Goal: Task Accomplishment & Management: Complete application form

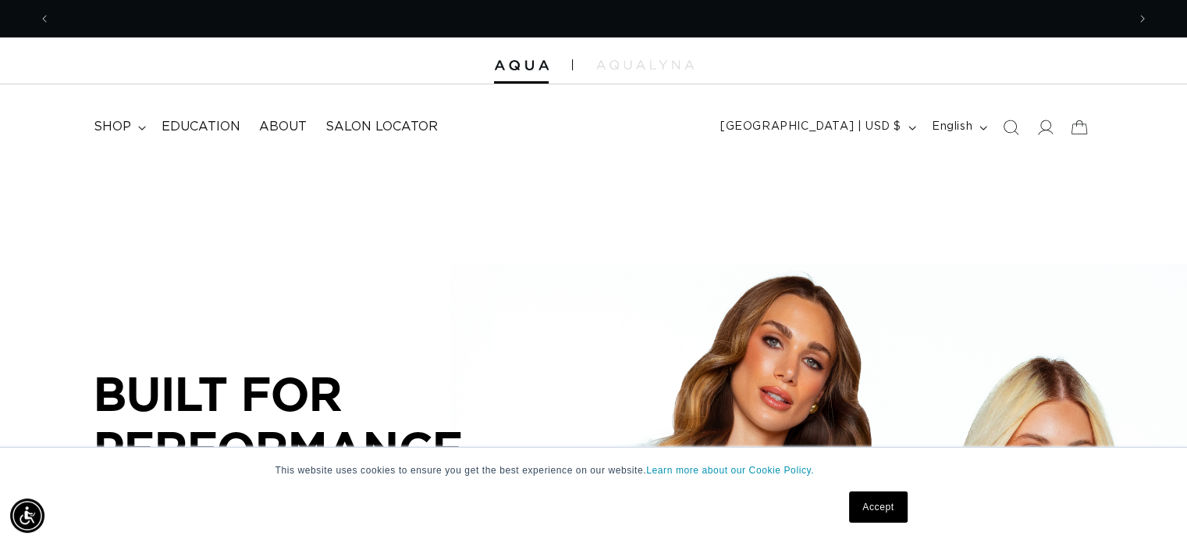
scroll to position [0, 1077]
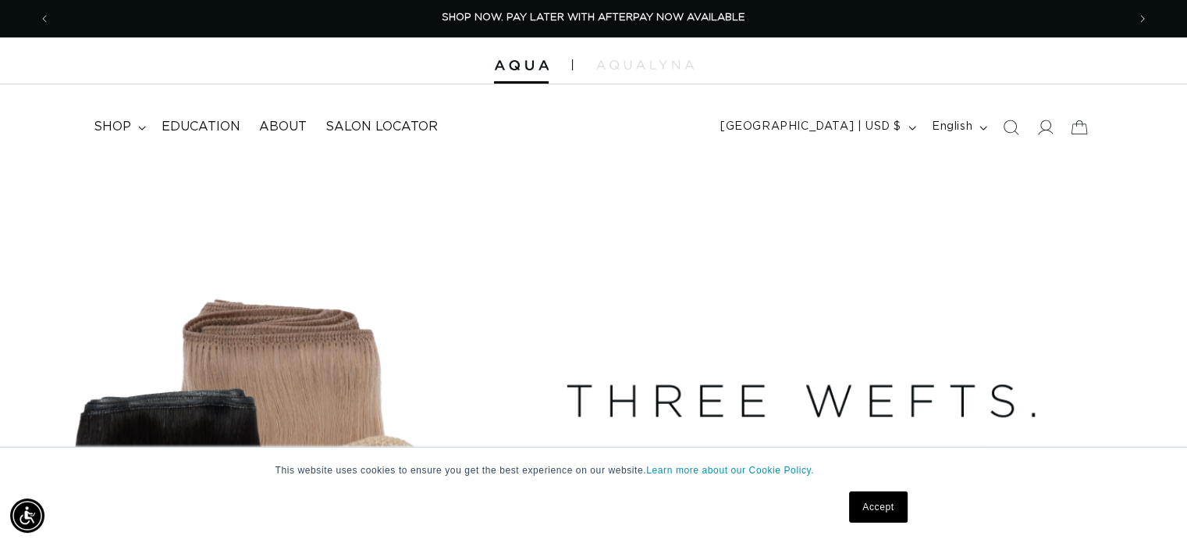
click at [885, 494] on link "Accept" at bounding box center [878, 506] width 58 height 31
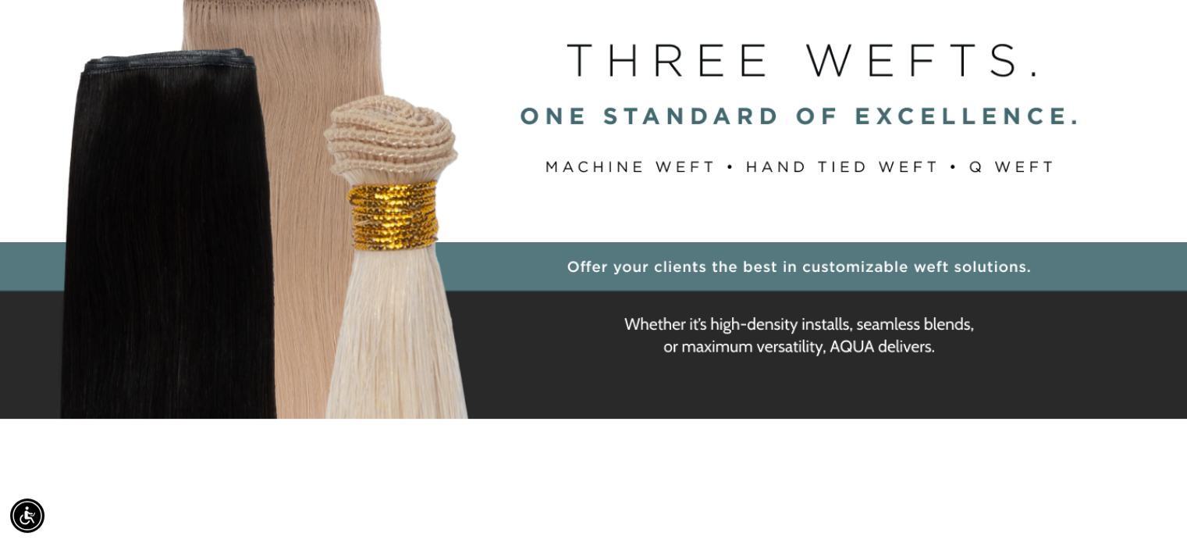
scroll to position [0, 0]
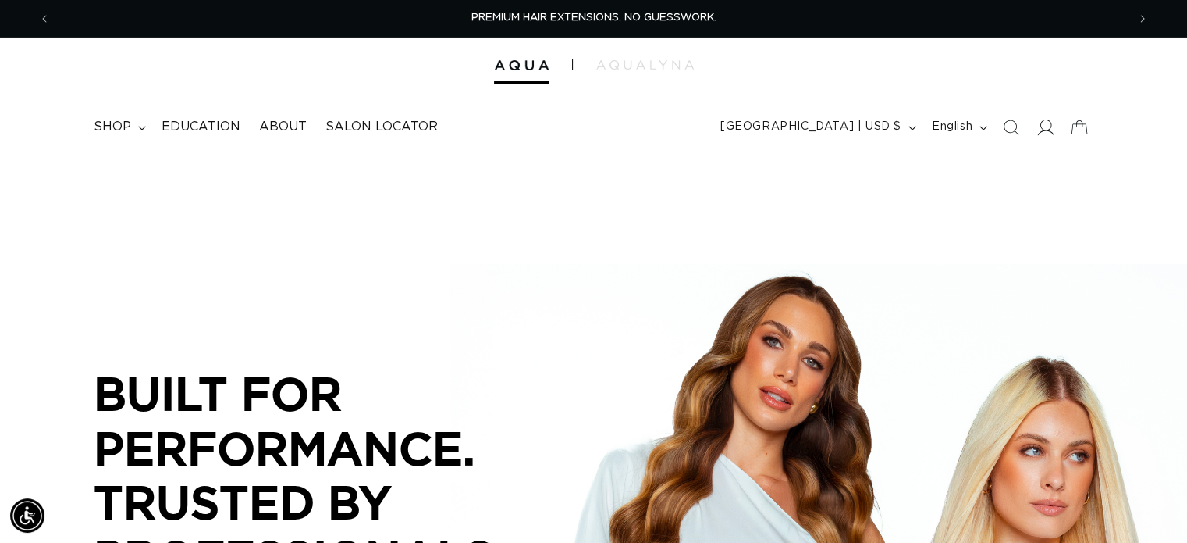
click at [1049, 135] on span at bounding box center [1045, 127] width 34 height 34
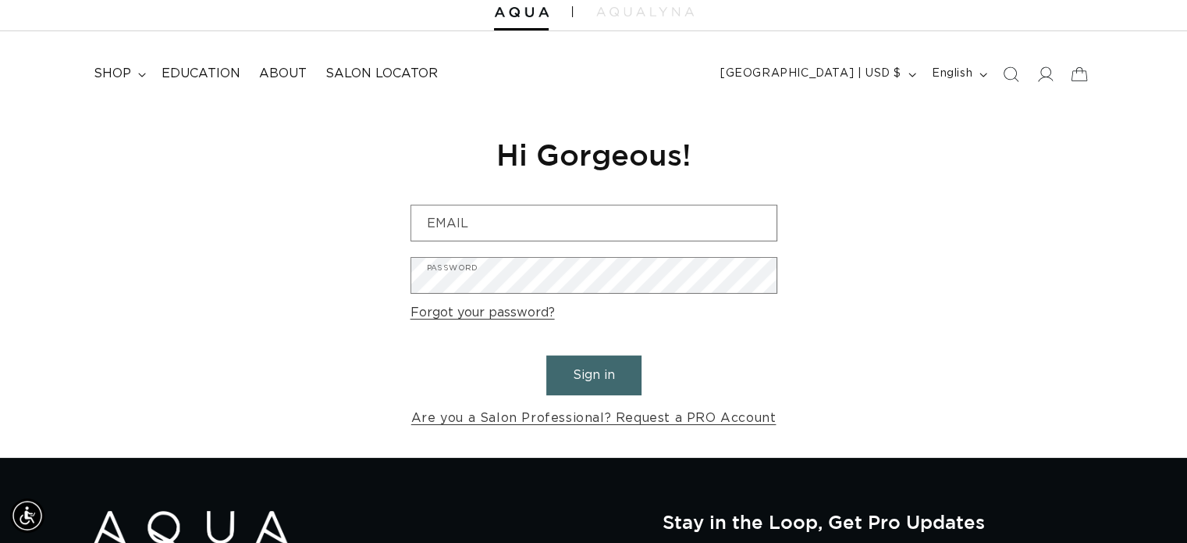
scroll to position [0, 1077]
click at [675, 424] on link "Are you a Salon Professional? Request a PRO Account" at bounding box center [593, 418] width 365 height 23
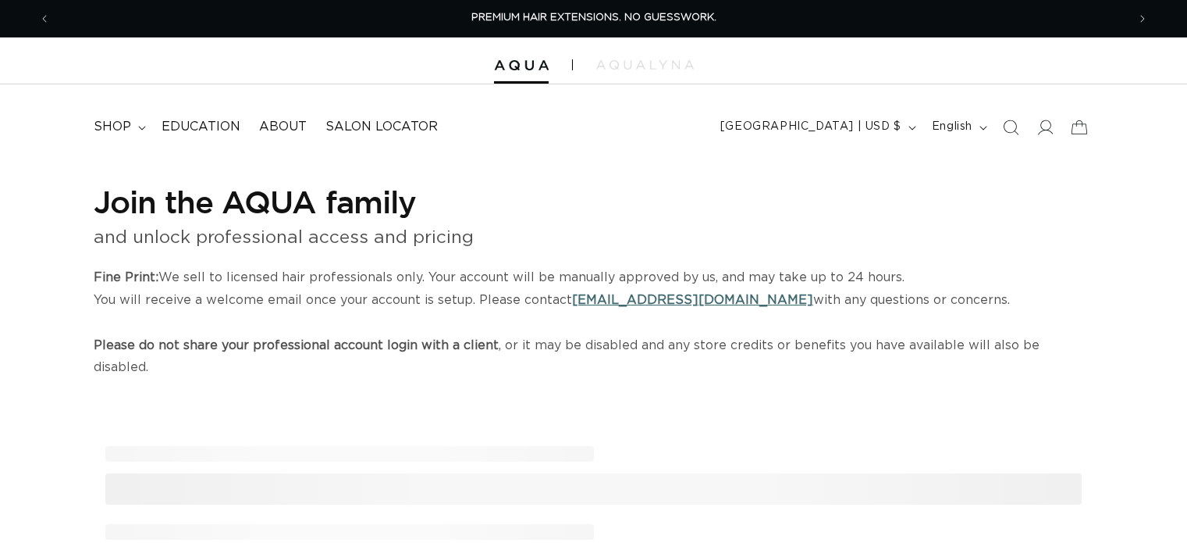
select select "US"
select select "[GEOGRAPHIC_DATA]"
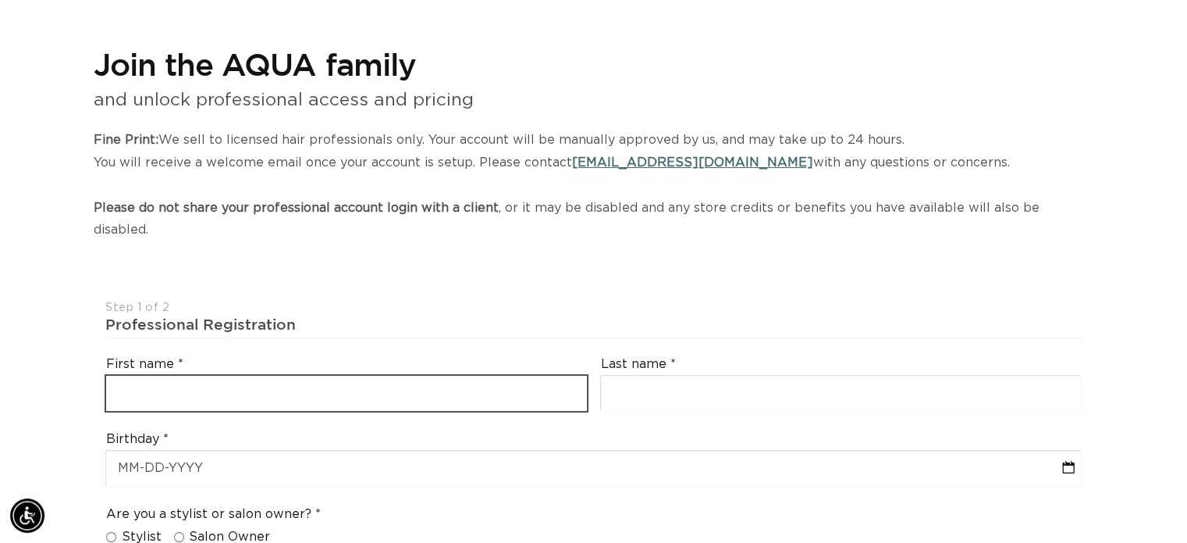
click at [287, 376] on input "text" at bounding box center [346, 393] width 481 height 35
type input "Emma"
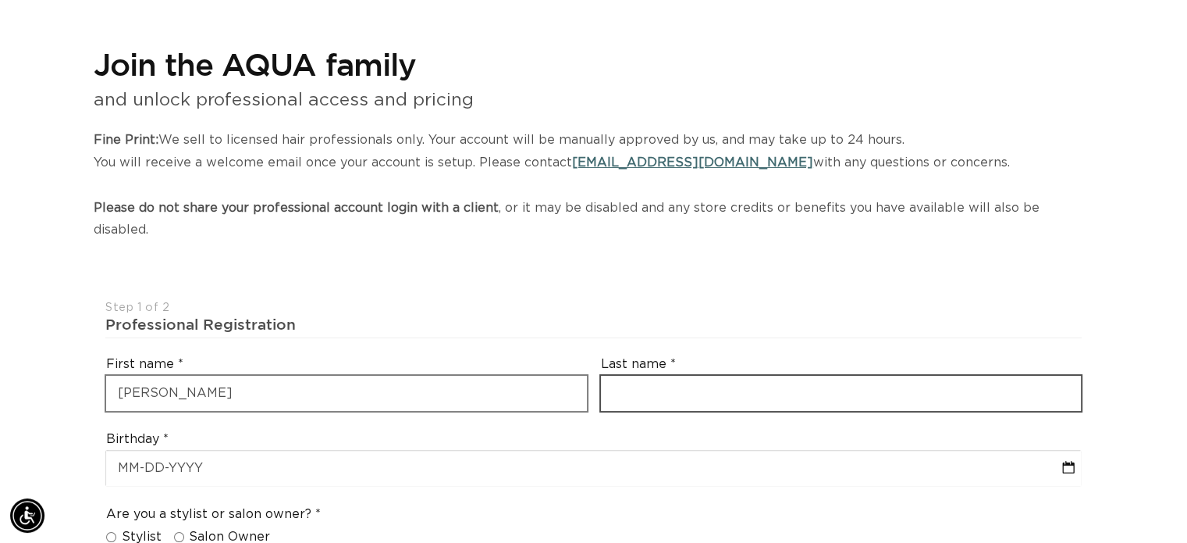
scroll to position [0, 1077]
type input "Dobbratz"
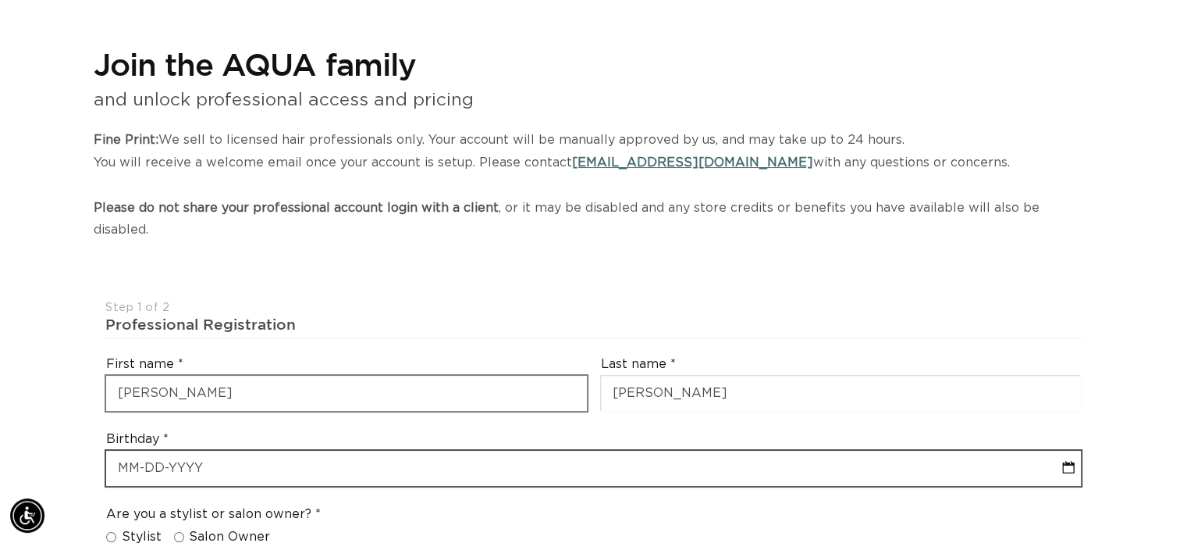
select select "8"
select select "2025"
type input "0"
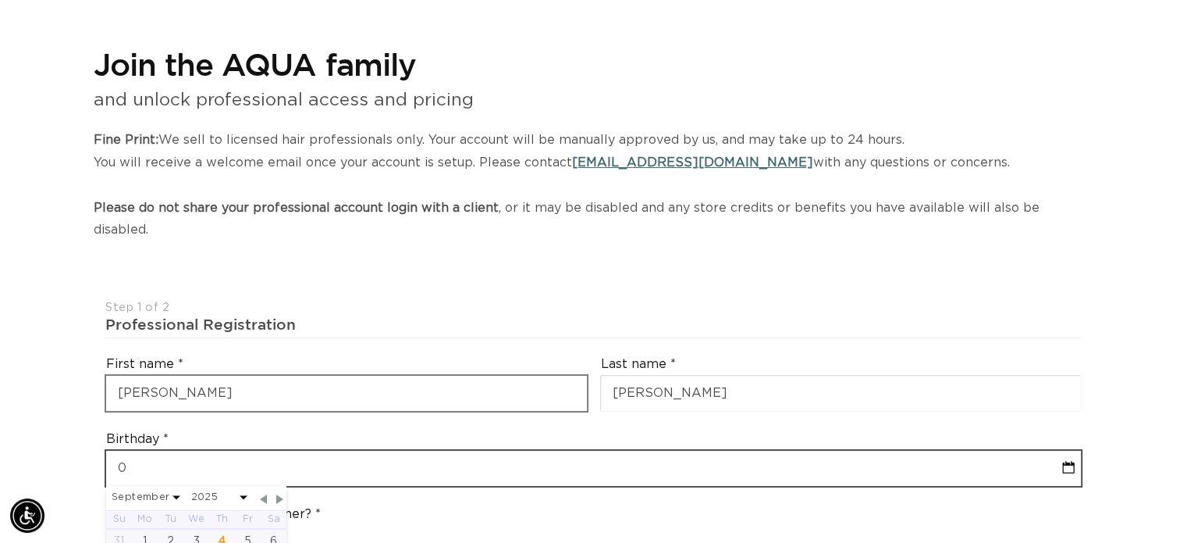
select select "8"
select select "2025"
type input "08"
select select "8"
select select "2025"
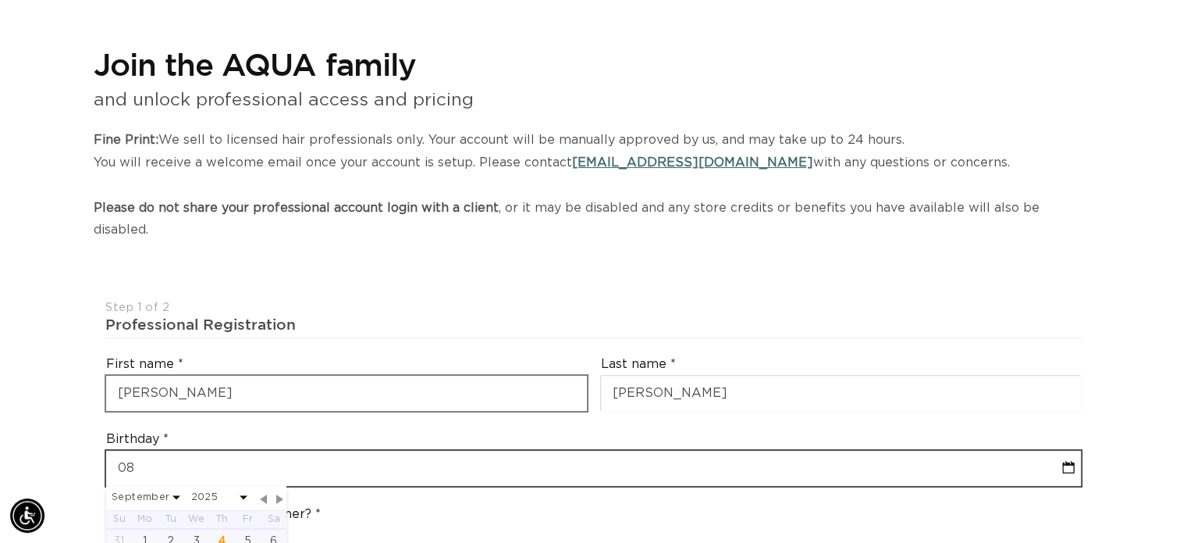
type input "08-2"
select select "8"
select select "2025"
type input "08-29"
select select "8"
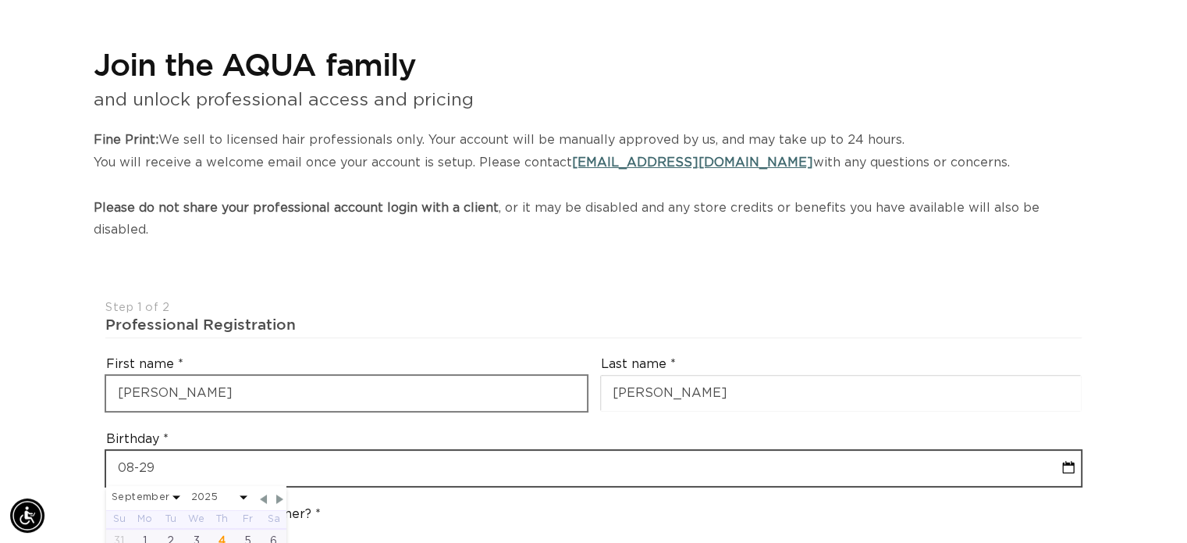
select select "2025"
type input "08-29-2"
select select "8"
select select "2025"
type input "08-29-2003"
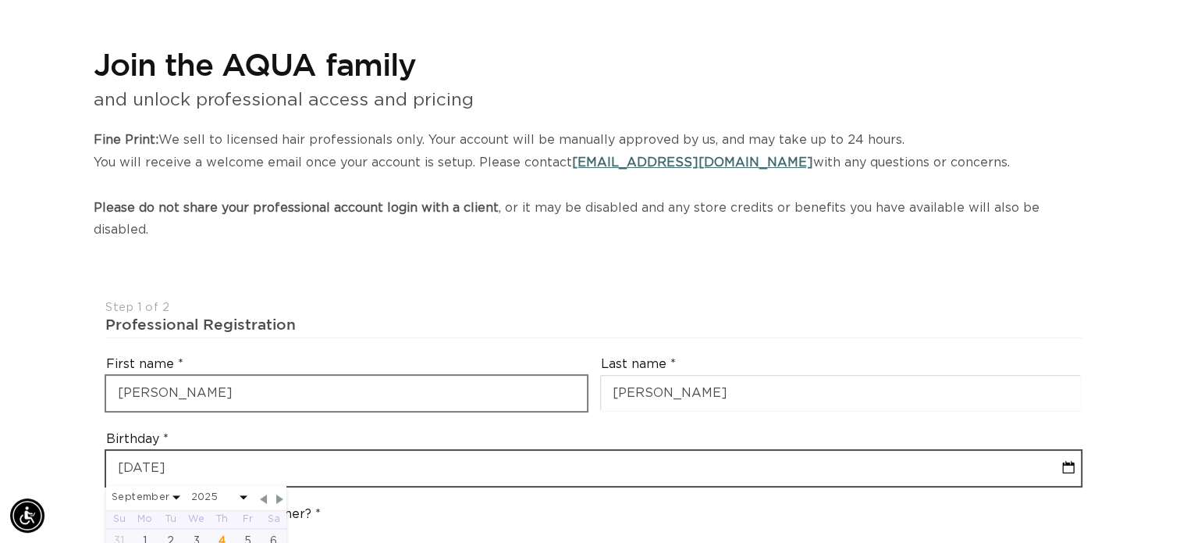
select select "7"
select select "2003"
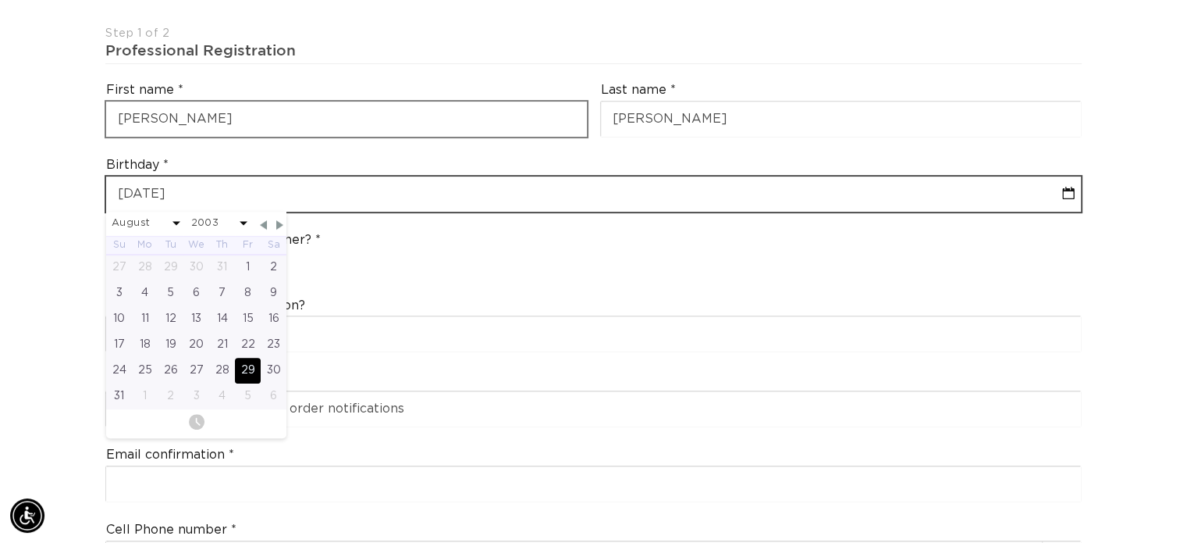
scroll to position [415, 0]
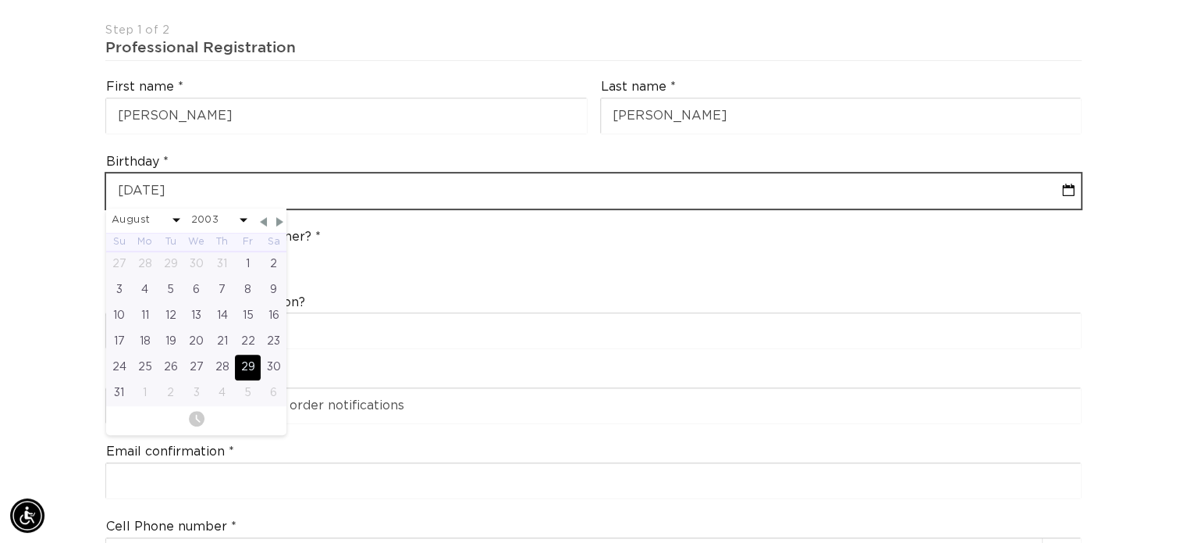
type input "08-29-2003"
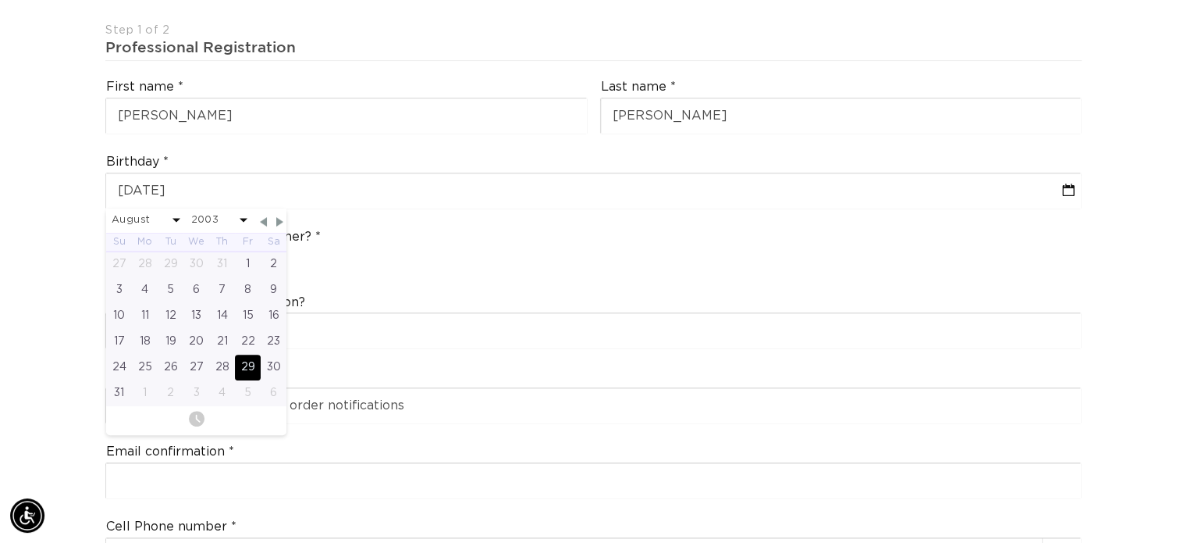
click at [414, 284] on div "What's the name of your salon?" at bounding box center [593, 321] width 989 height 75
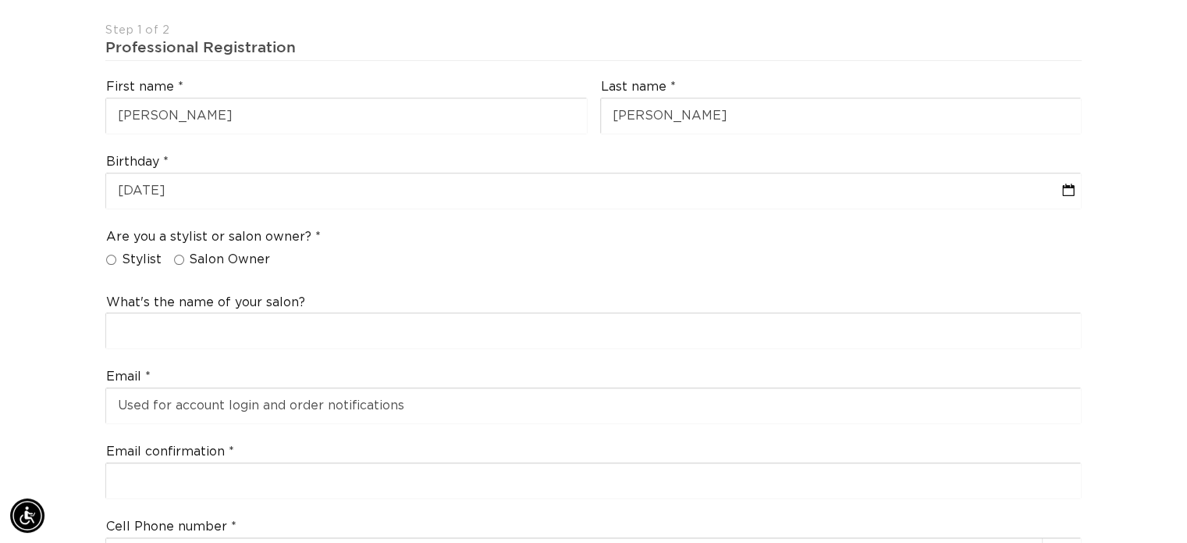
click at [119, 251] on label "Stylist" at bounding box center [133, 259] width 55 height 16
click at [116, 255] on input "Stylist" at bounding box center [111, 260] width 10 height 10
radio input "true"
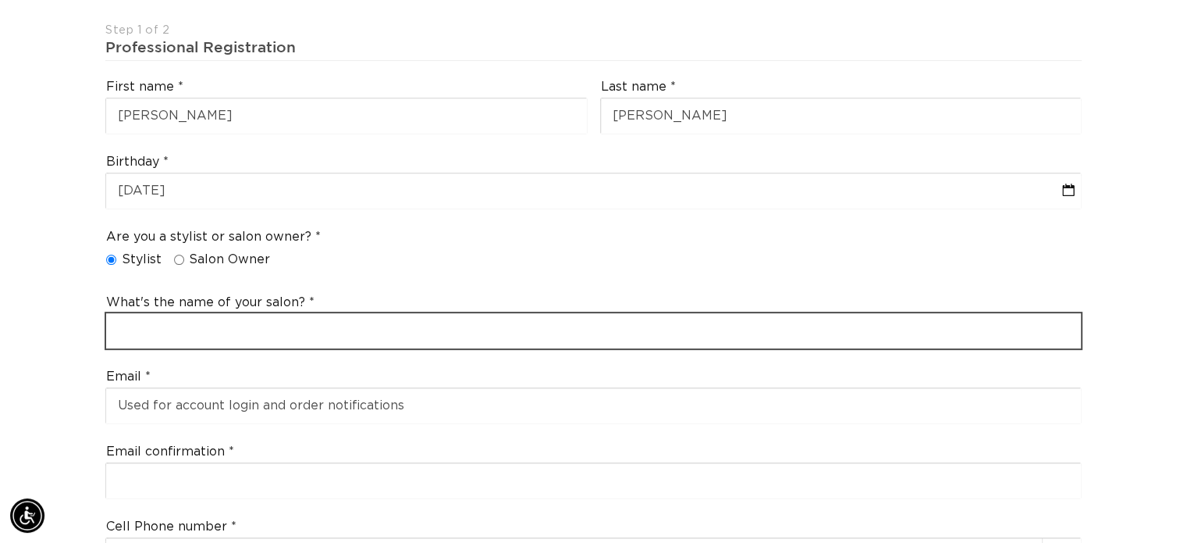
click at [181, 315] on input "text" at bounding box center [593, 330] width 975 height 35
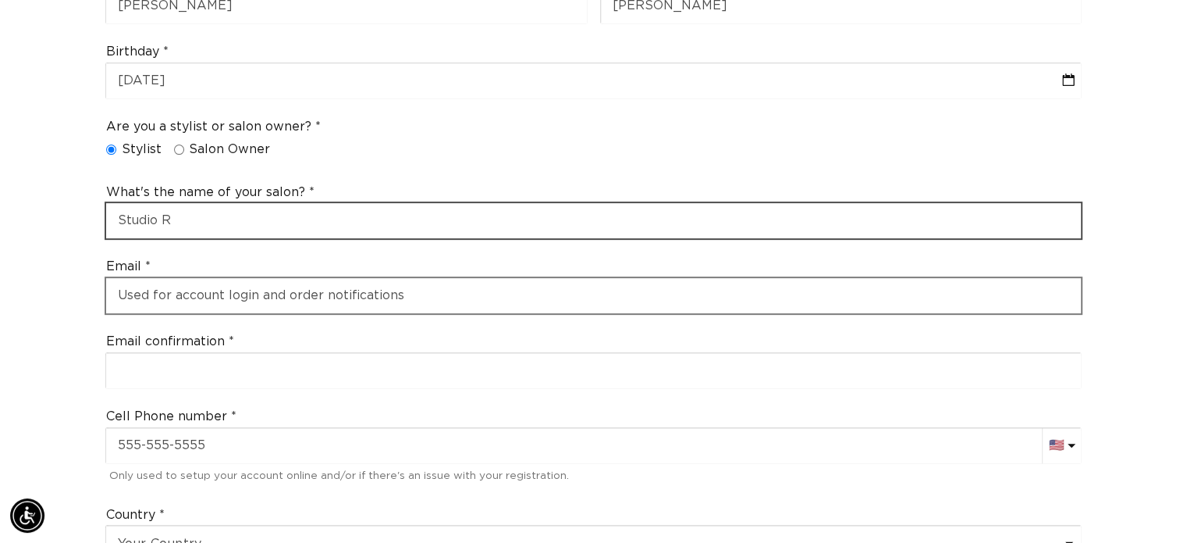
scroll to position [0, 0]
type input "Studio R"
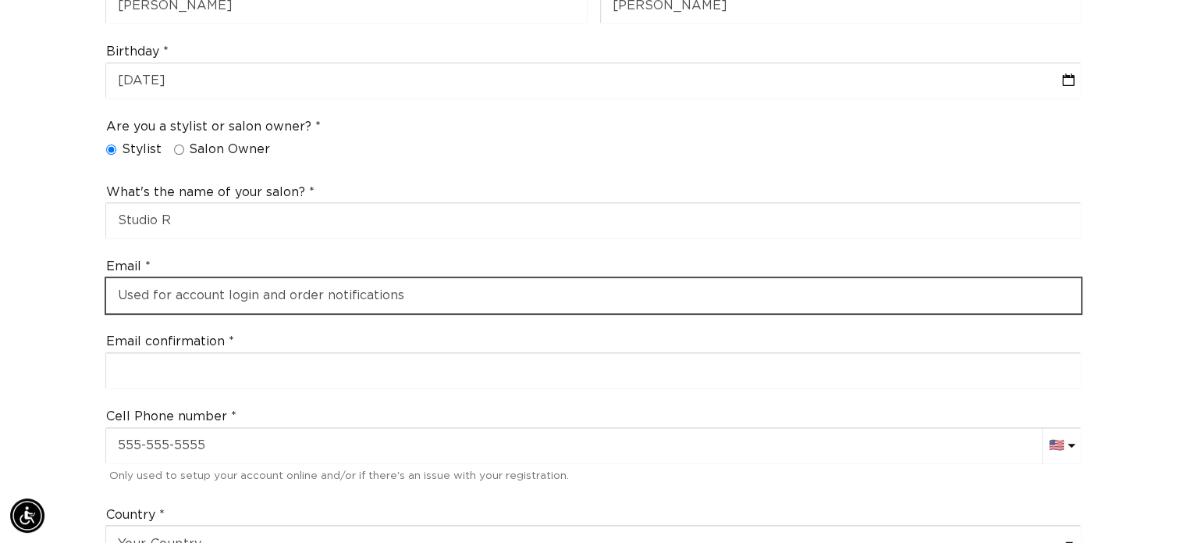
click at [265, 278] on input "email" at bounding box center [593, 295] width 975 height 35
type input "memo26186@gmail.com"
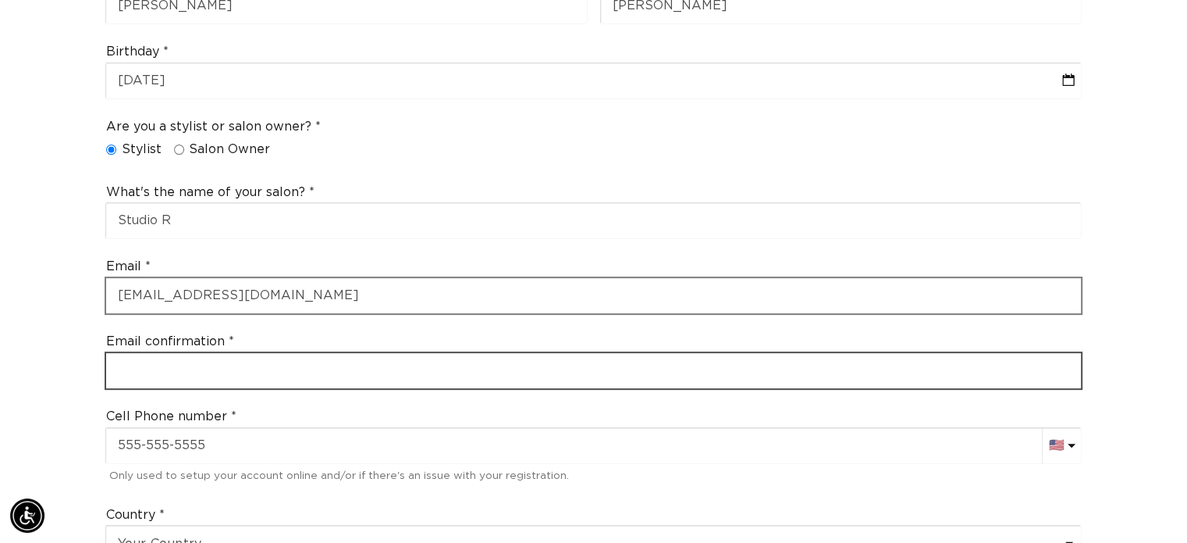
type input "memo26186@gmail.com"
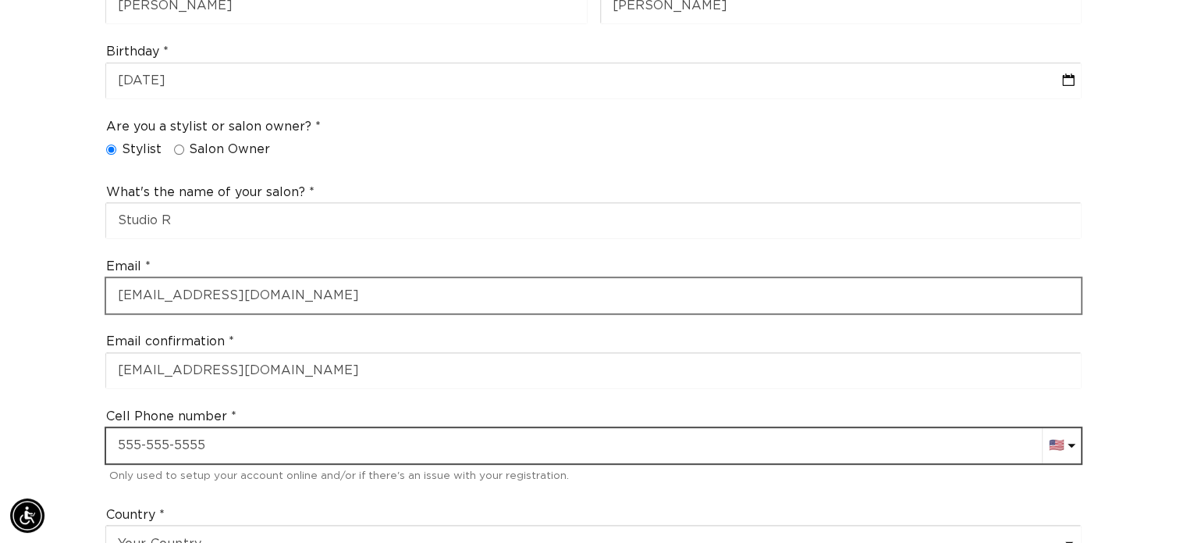
type input "+1 920 583 0769"
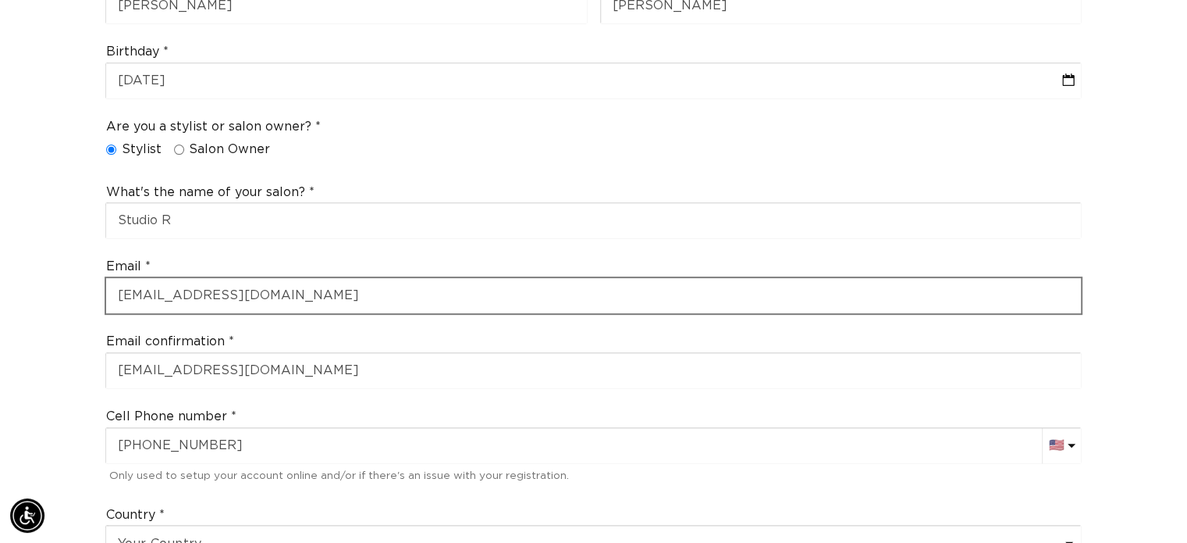
select select "Wisconsin"
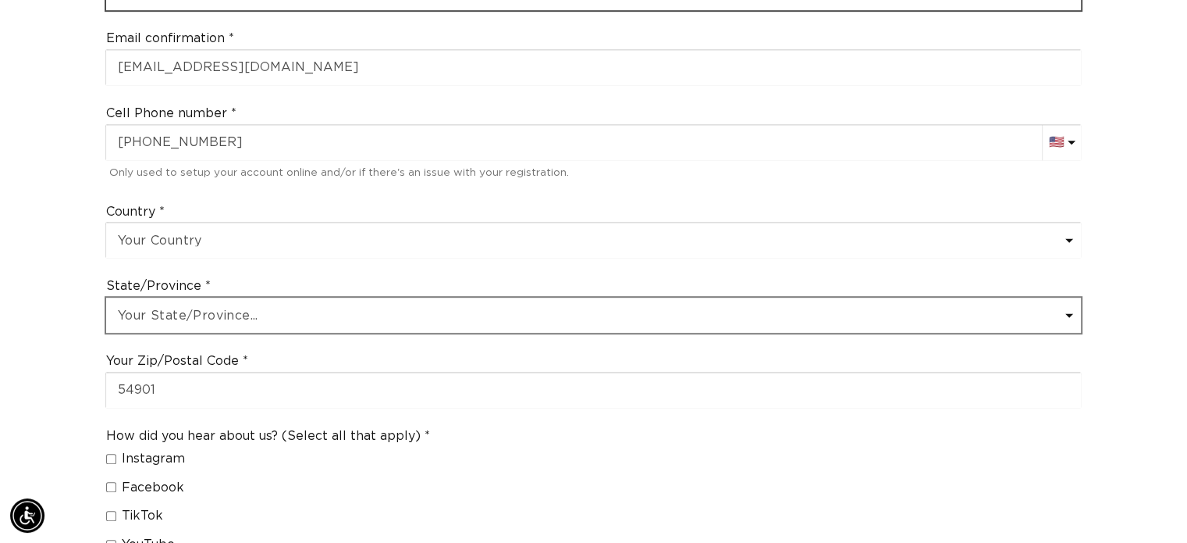
scroll to position [834, 0]
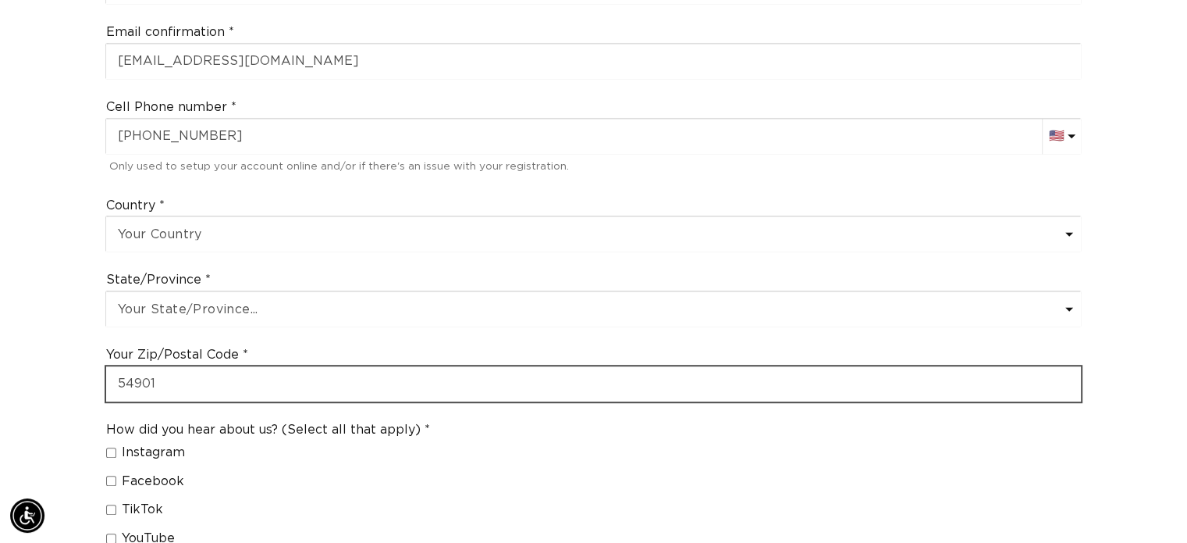
click at [225, 366] on input "54901" at bounding box center [593, 383] width 975 height 35
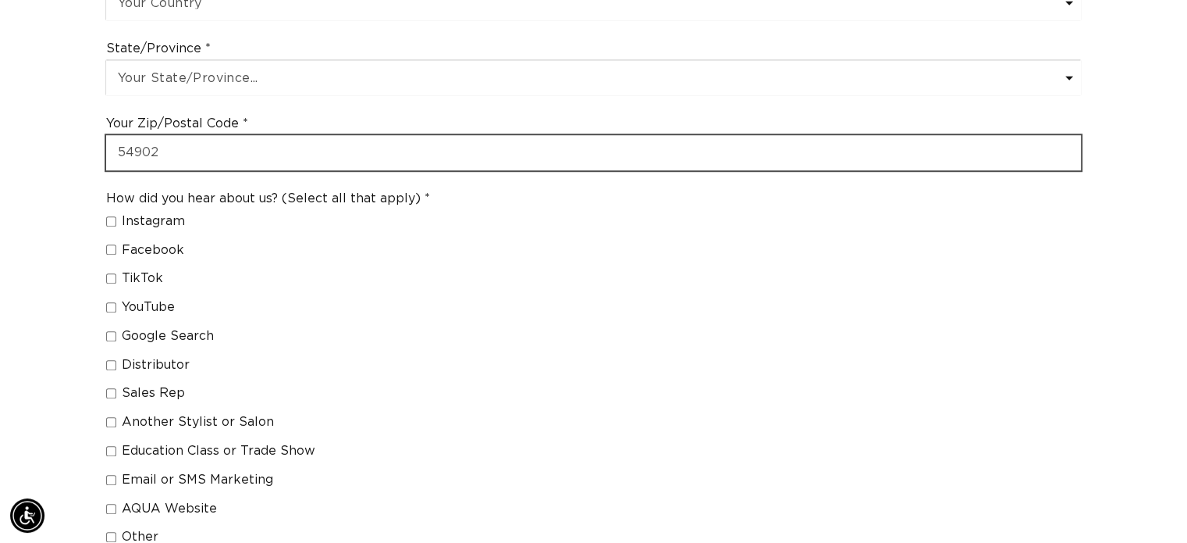
scroll to position [1105, 0]
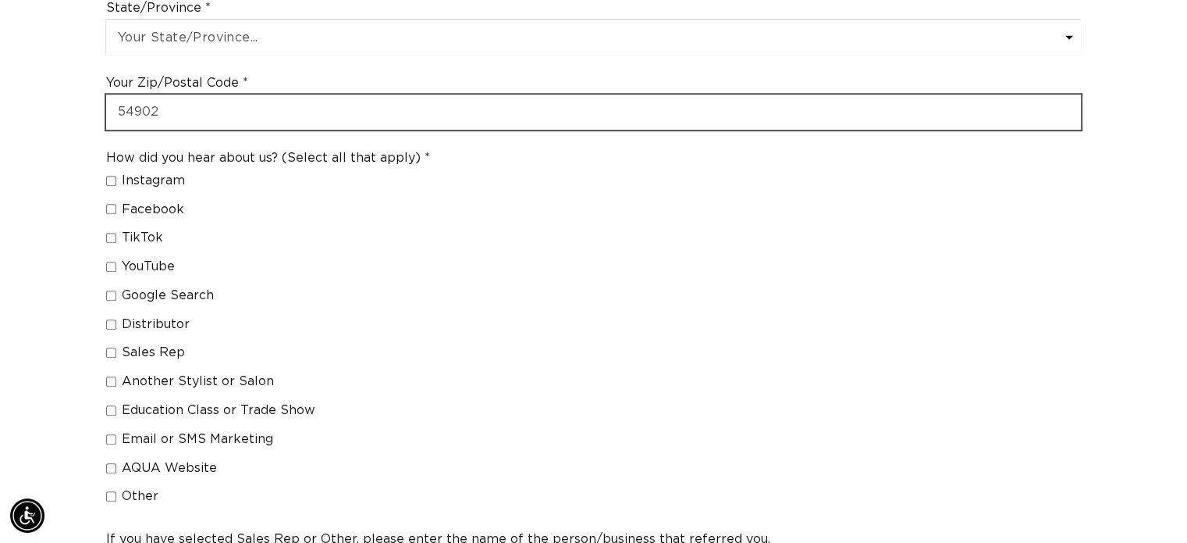
type input "54902"
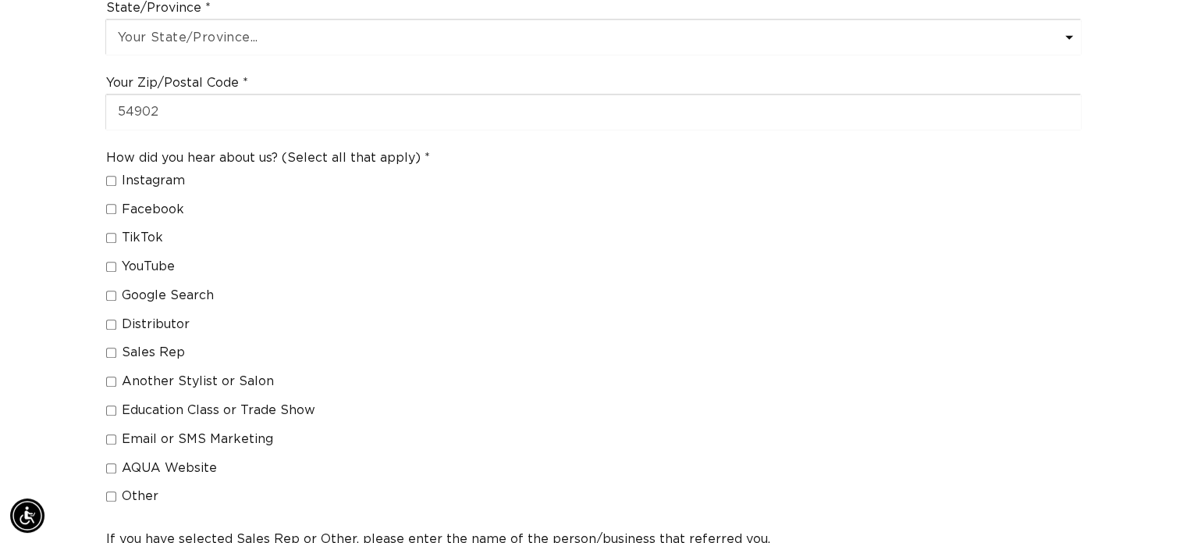
click at [153, 373] on span "Another Stylist or Salon" at bounding box center [198, 381] width 152 height 16
click at [116, 376] on input "Another Stylist or Salon" at bounding box center [111, 381] width 10 height 10
checkbox input "true"
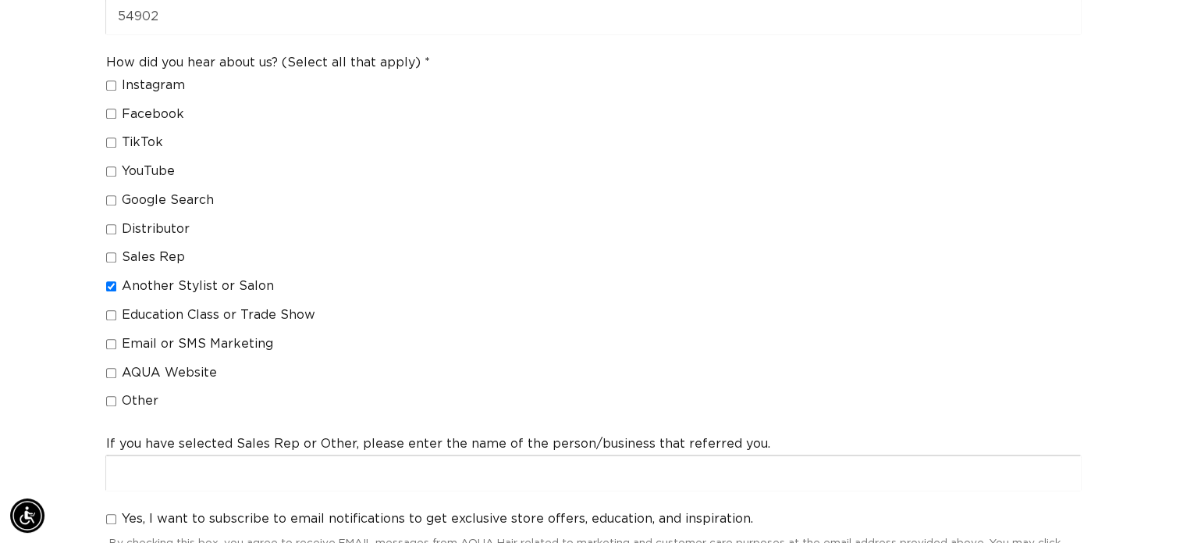
scroll to position [0, 2152]
click at [190, 307] on span "Education Class or Trade Show" at bounding box center [219, 315] width 194 height 16
click at [116, 310] on input "Education Class or Trade Show" at bounding box center [111, 315] width 10 height 10
checkbox input "true"
click at [144, 77] on span "Instagram" at bounding box center [153, 85] width 63 height 16
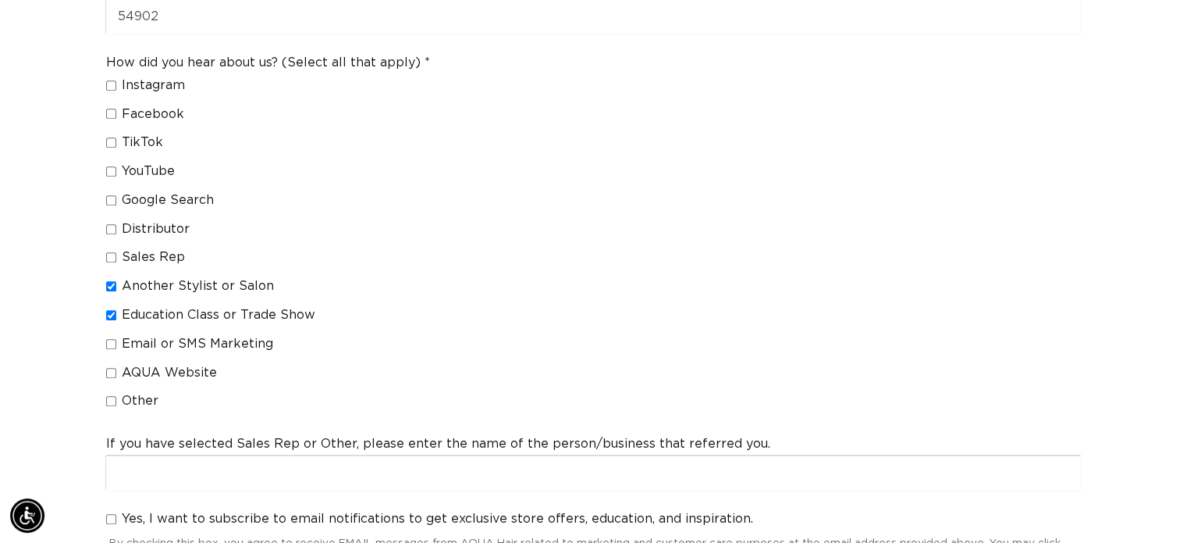
click at [116, 80] on input "Instagram" at bounding box center [111, 85] width 10 height 10
checkbox input "true"
click at [149, 134] on span "TikTok" at bounding box center [142, 142] width 41 height 16
click at [116, 137] on input "TikTok" at bounding box center [111, 142] width 10 height 10
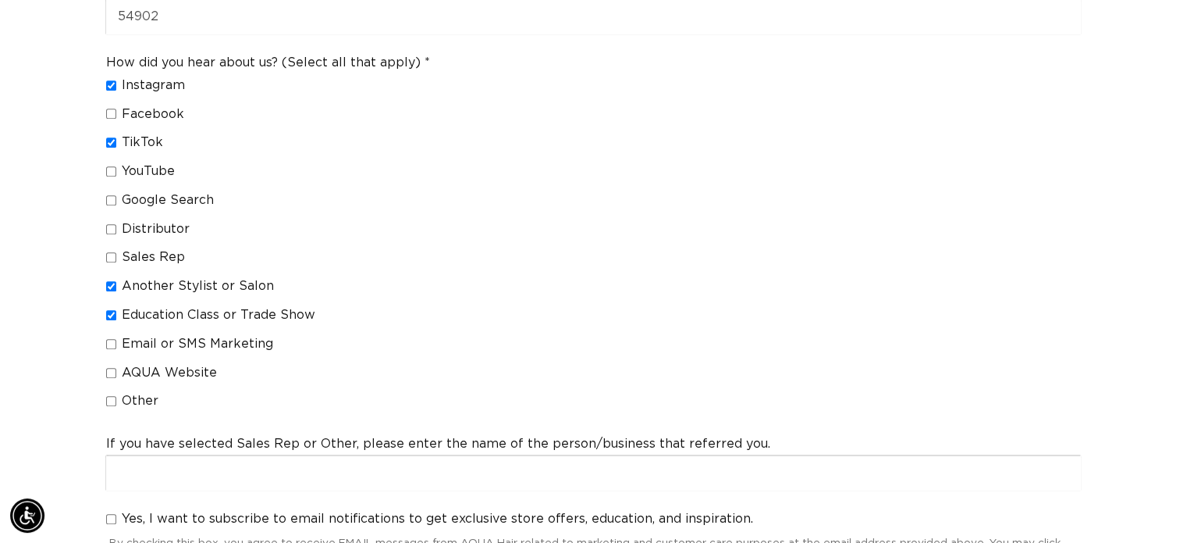
checkbox input "true"
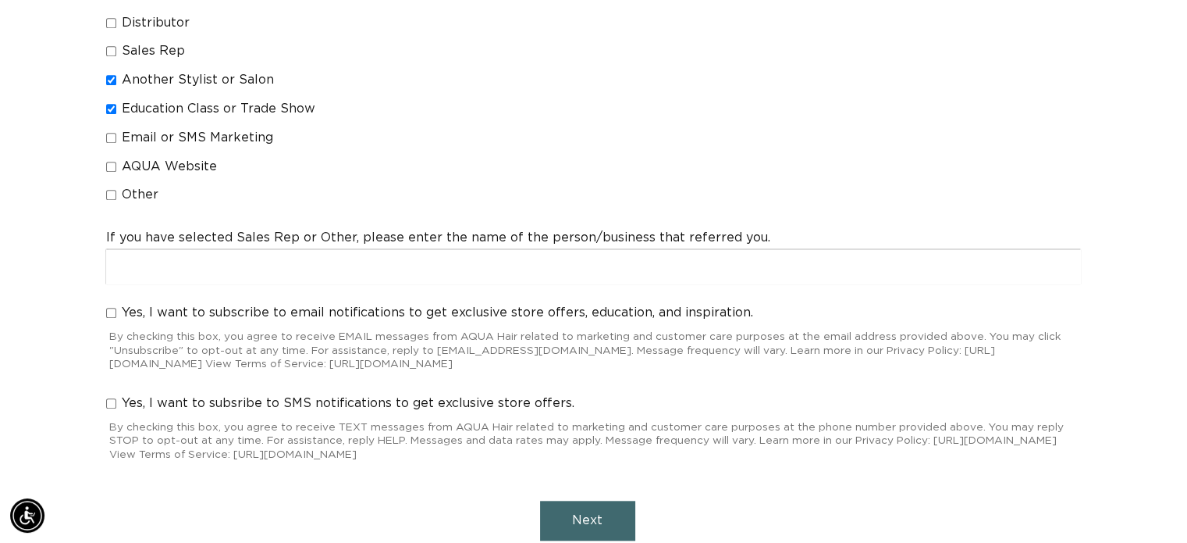
scroll to position [1410, 0]
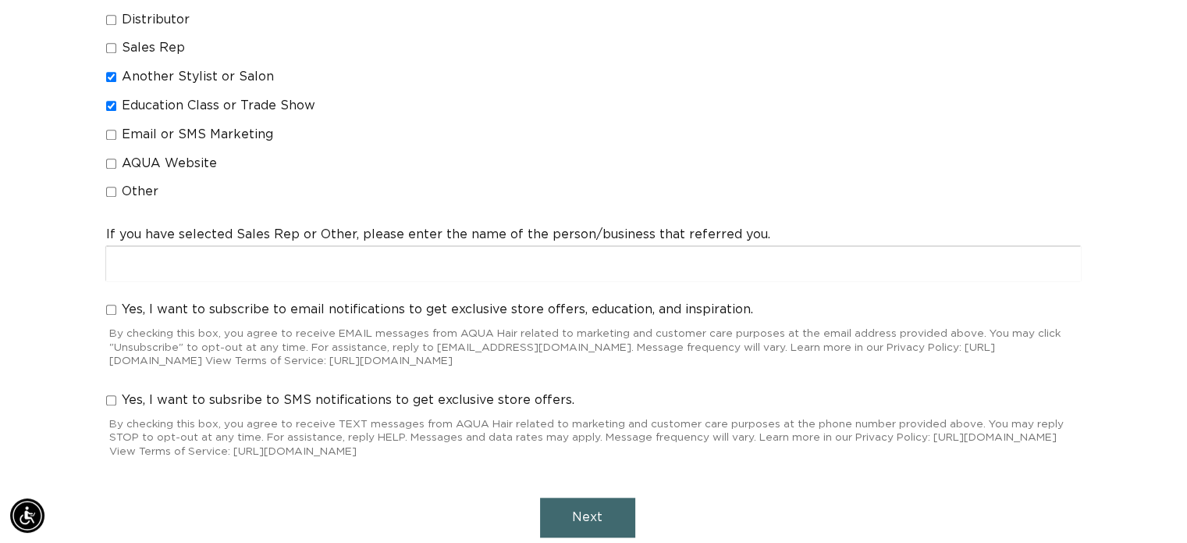
click at [312, 301] on span "Yes, I want to subscribe to email notifications to get exclusive store offers, …" at bounding box center [438, 309] width 632 height 16
click at [116, 304] on input "Yes, I want to subscribe to email notifications to get exclusive store offers, …" at bounding box center [111, 309] width 10 height 10
checkbox input "true"
click at [256, 392] on span "Yes, I want to subsribe to SMS notifications to get exclusive store offers." at bounding box center [348, 400] width 453 height 16
click at [116, 395] on input "Yes, I want to subsribe to SMS notifications to get exclusive store offers." at bounding box center [111, 400] width 10 height 10
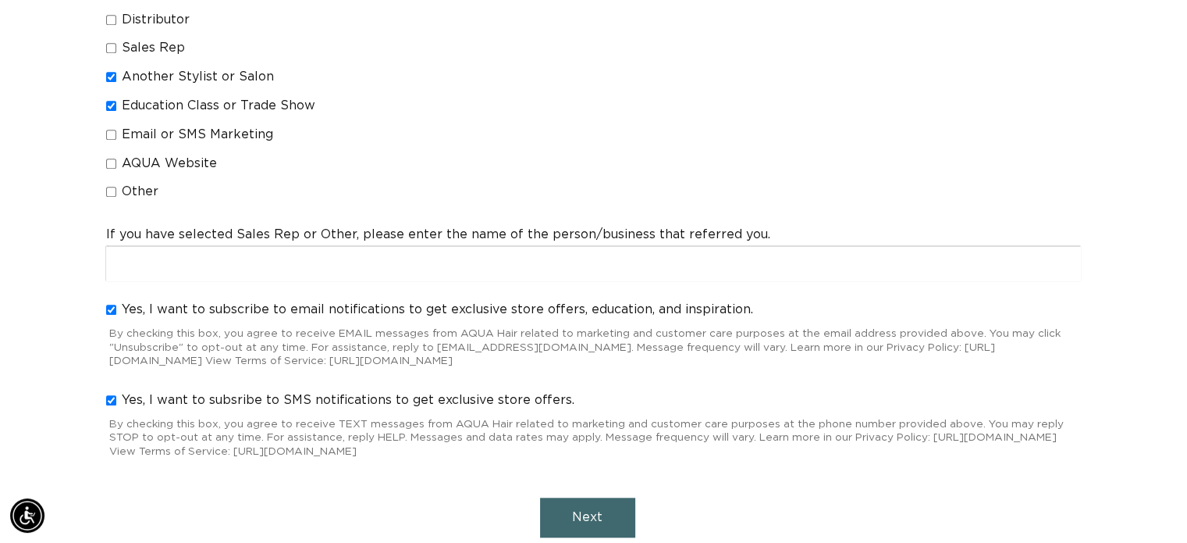
checkbox input "true"
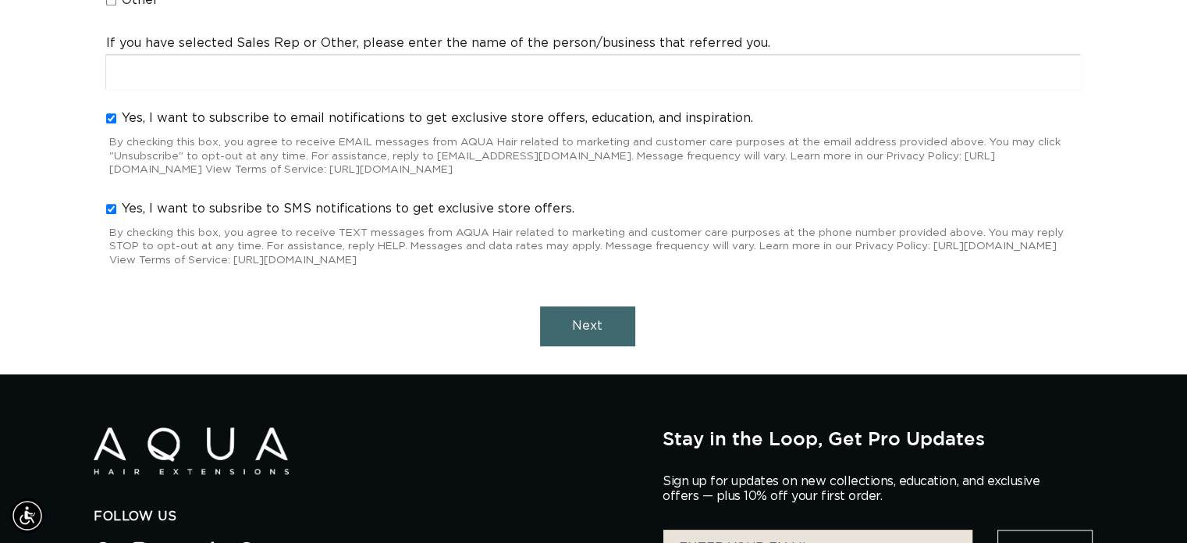
scroll to position [0, 0]
click at [615, 306] on button "Next" at bounding box center [587, 326] width 95 height 40
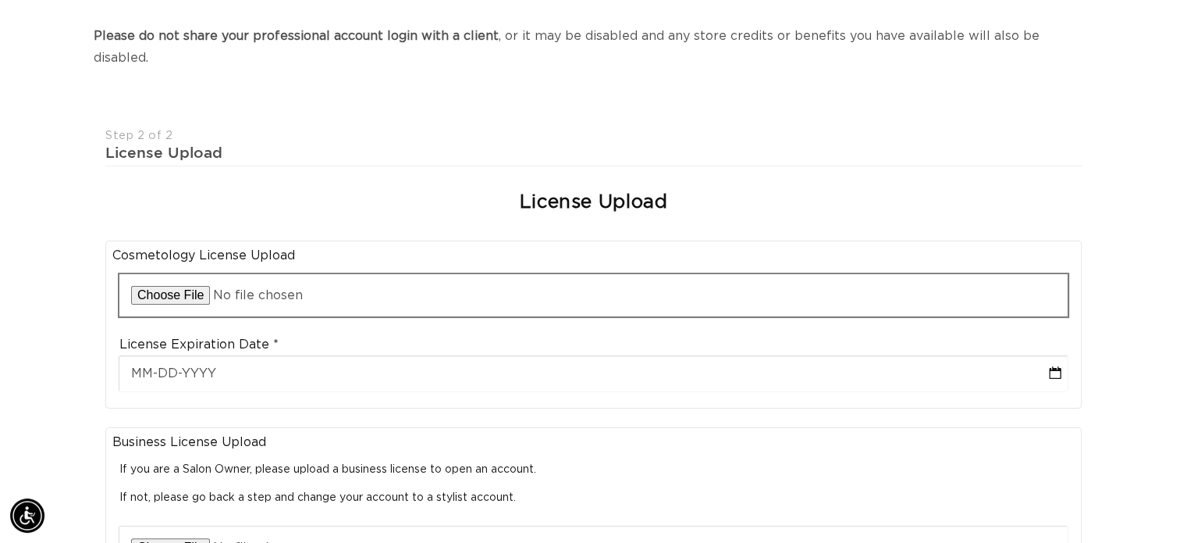
click at [495, 287] on input "file" at bounding box center [593, 295] width 949 height 42
click at [181, 274] on input "file" at bounding box center [593, 295] width 949 height 42
type input "C:\fakepath\DSPS_Issuance_GovernorCertificate.pdf"
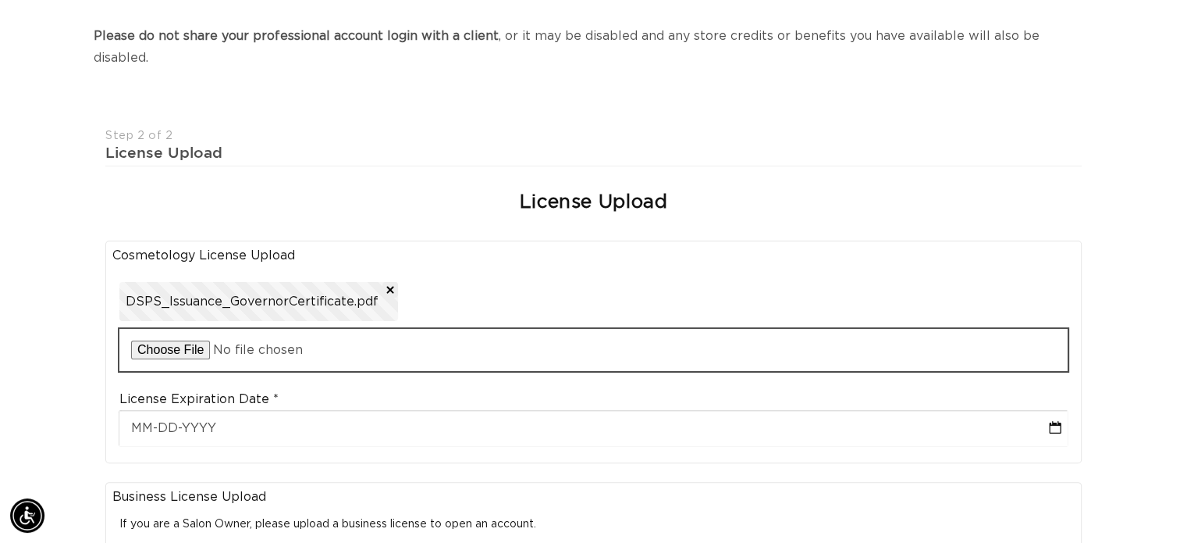
scroll to position [0, 0]
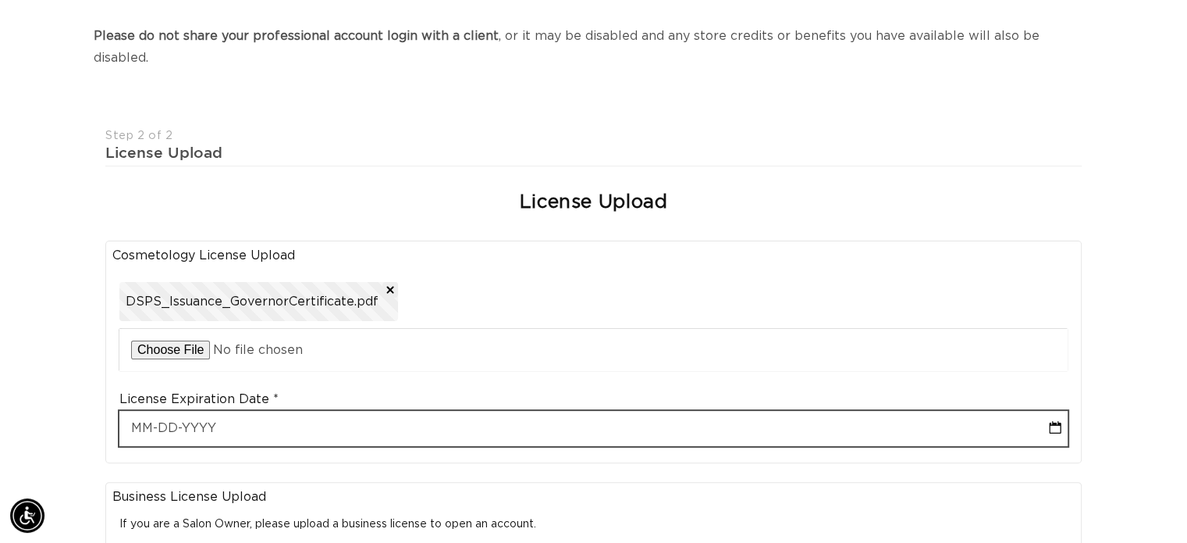
select select "8"
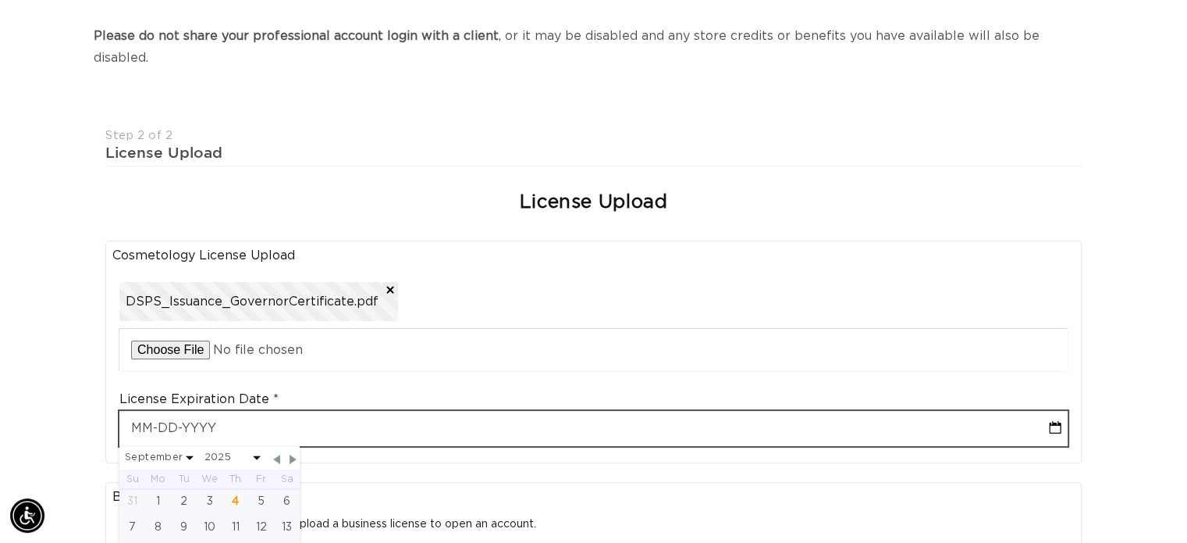
click at [322, 411] on input "text" at bounding box center [593, 428] width 949 height 35
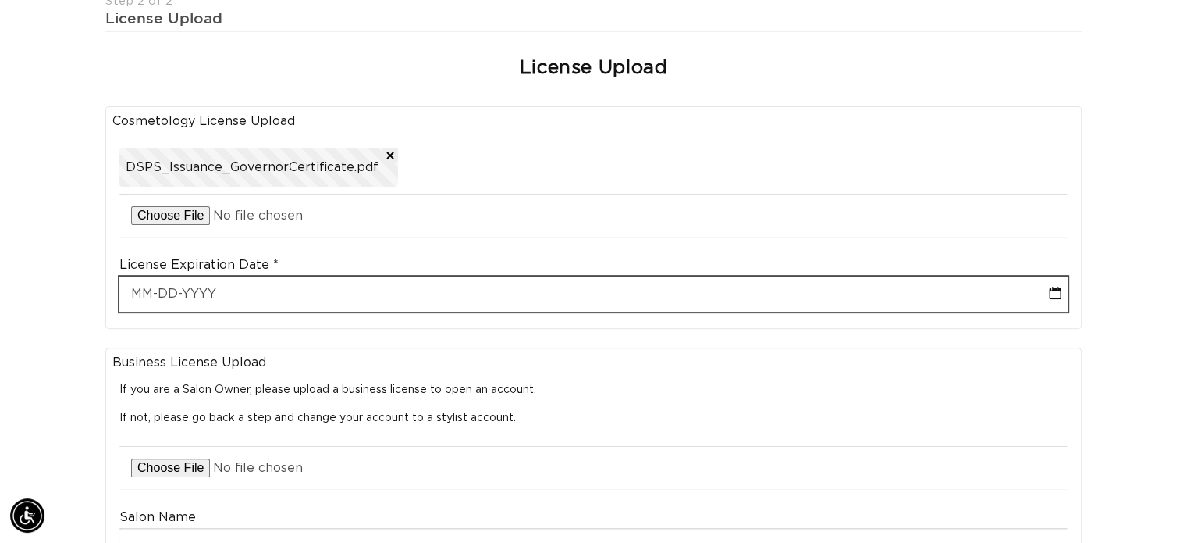
scroll to position [0, 2152]
select select "8"
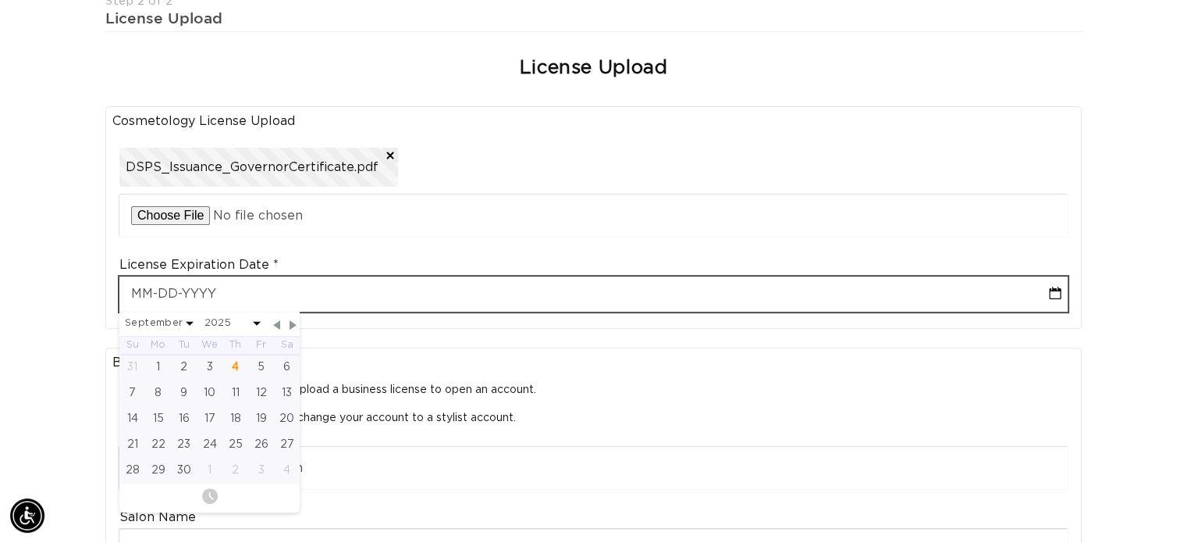
scroll to position [0, 0]
type input "03"
select select "8"
type input "03-31"
select select "8"
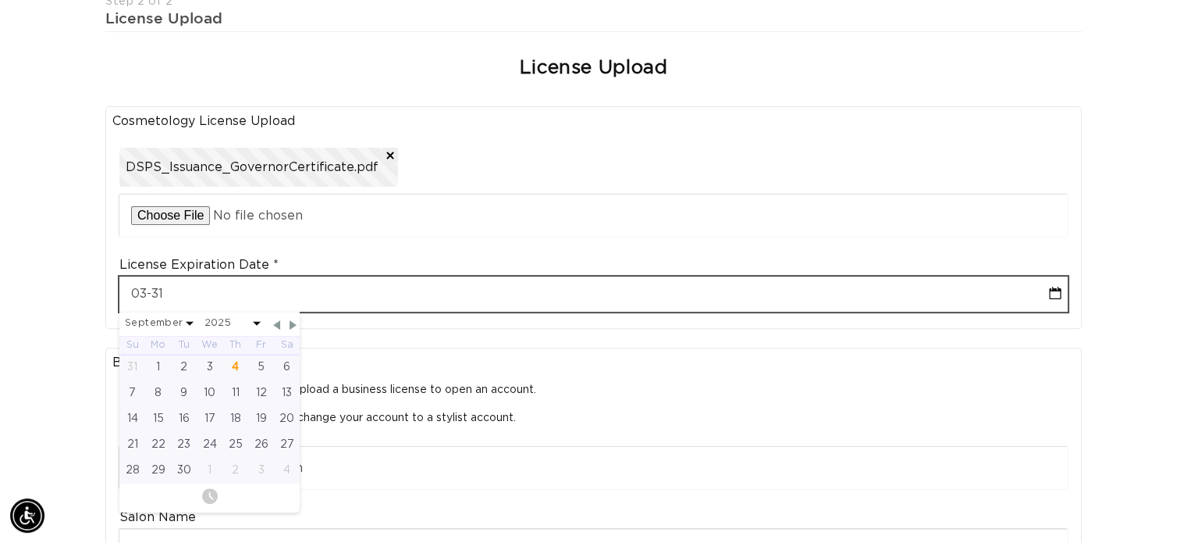
scroll to position [0, 1077]
type input "03-31-2"
select select "8"
type input "03-31-202"
select select "8"
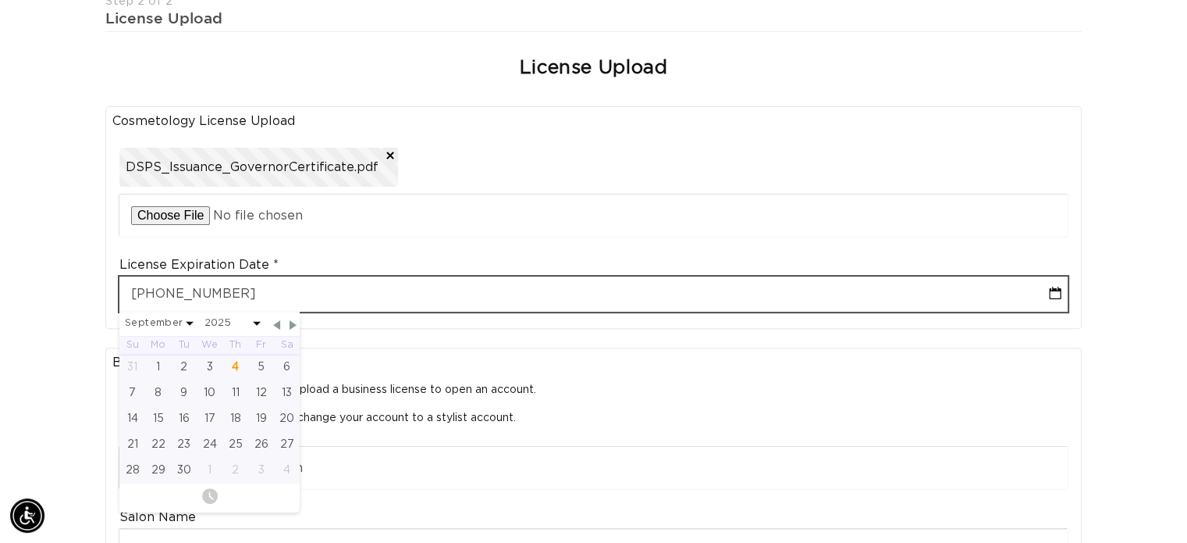
type input "03-31-2027"
select select "2"
select select "2027"
type input "03-31-2027"
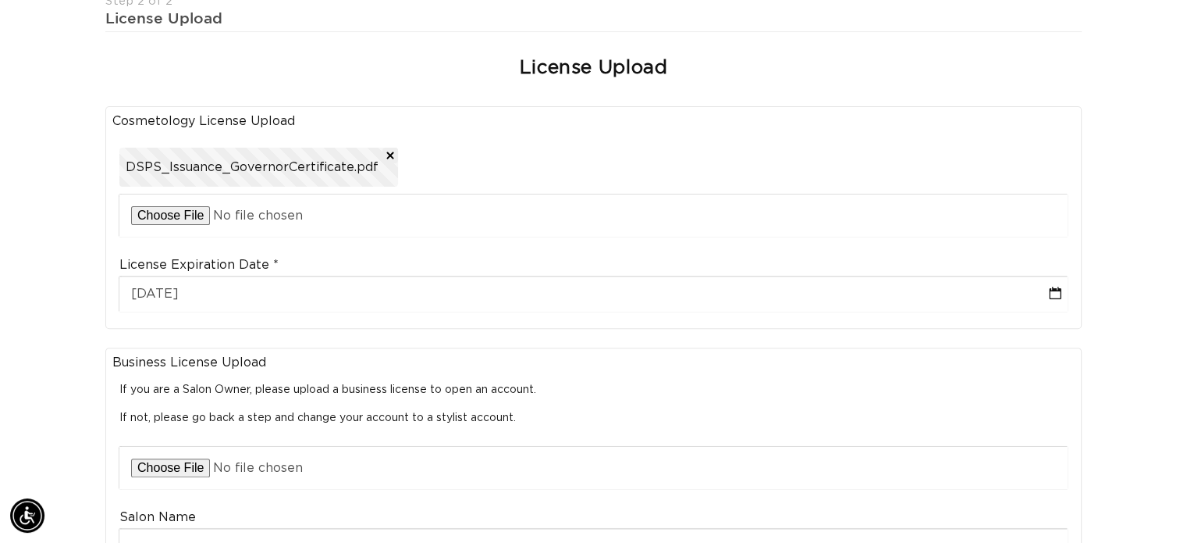
scroll to position [0, 0]
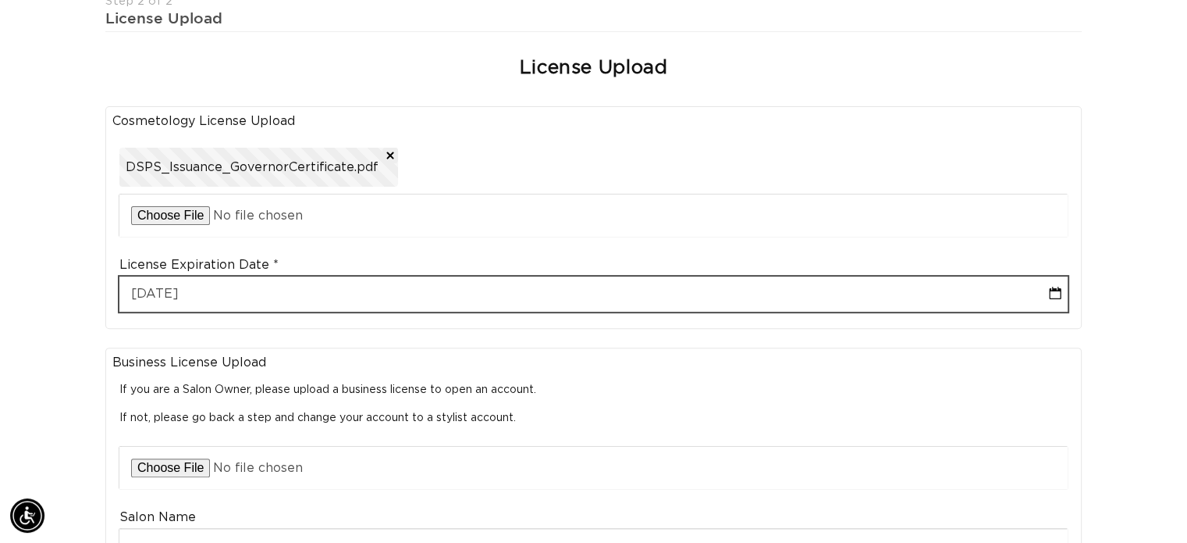
select select "2"
select select "2027"
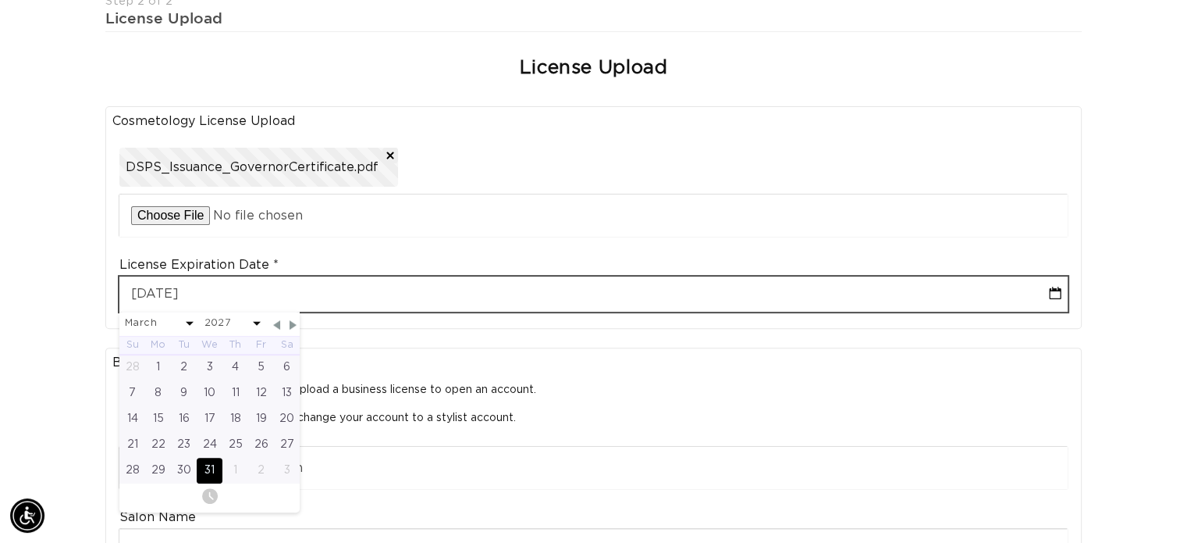
scroll to position [0, 1077]
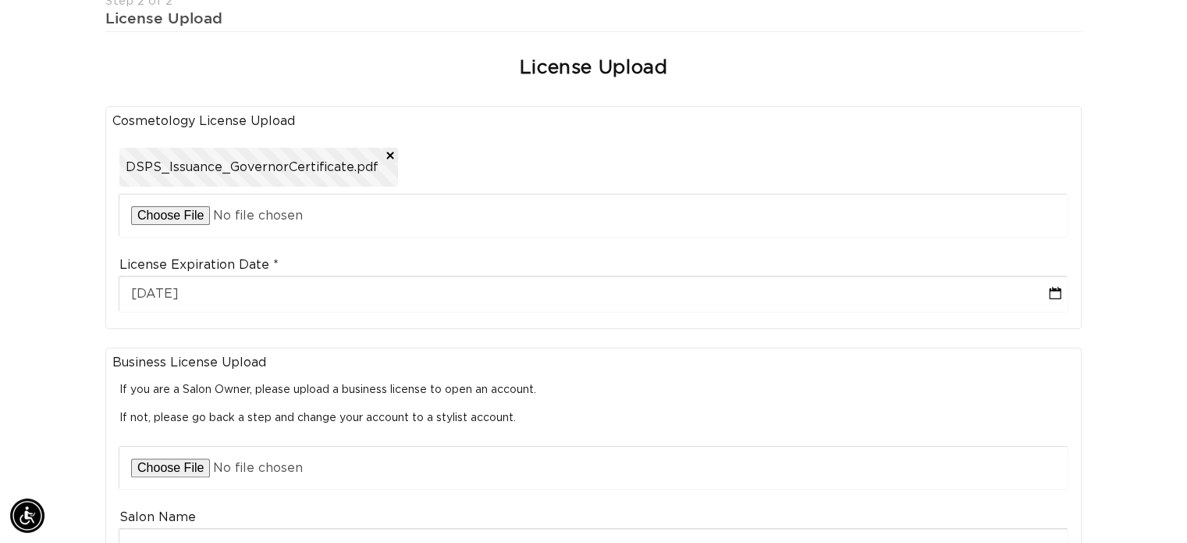
click at [437, 347] on div "Business License Upload If you are a Salon Owner, please upload a business lice…" at bounding box center [593, 504] width 977 height 315
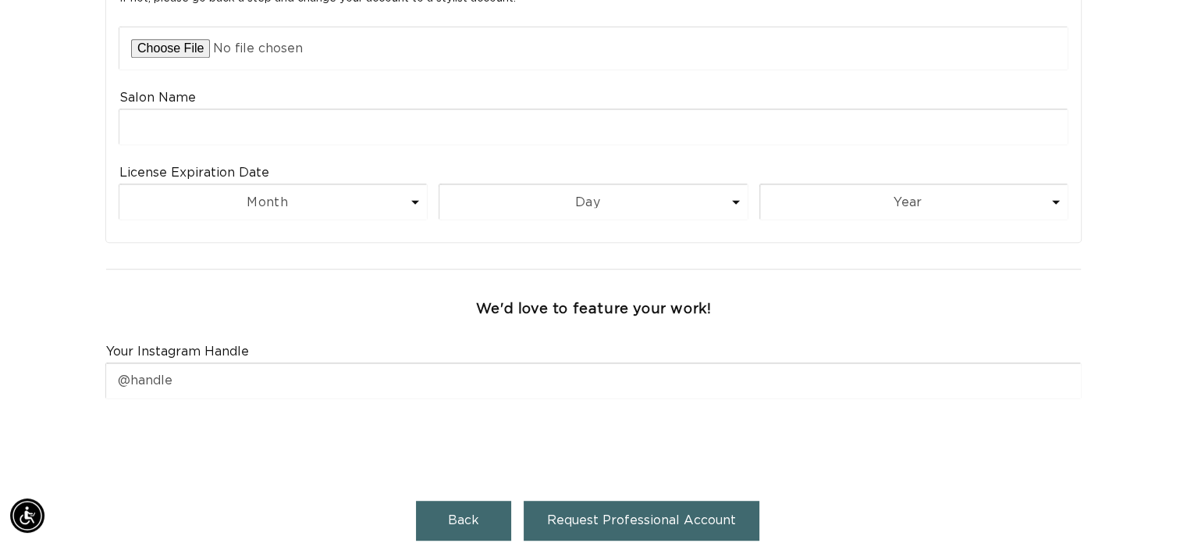
scroll to position [865, 0]
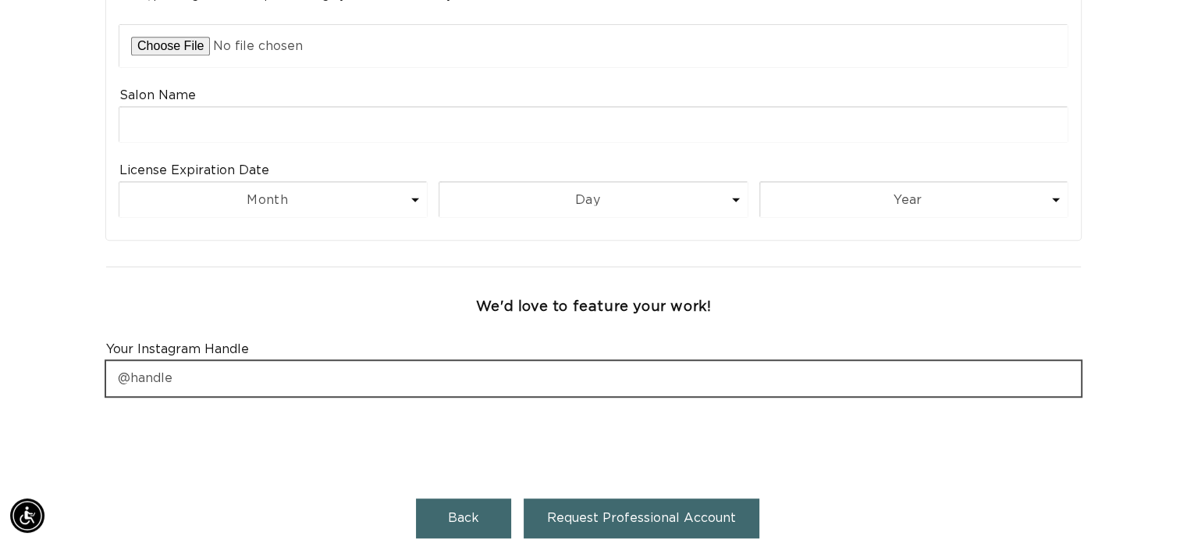
click at [376, 361] on input "text" at bounding box center [593, 378] width 975 height 35
click at [379, 361] on input "@emma.and.a" at bounding box center [593, 378] width 975 height 35
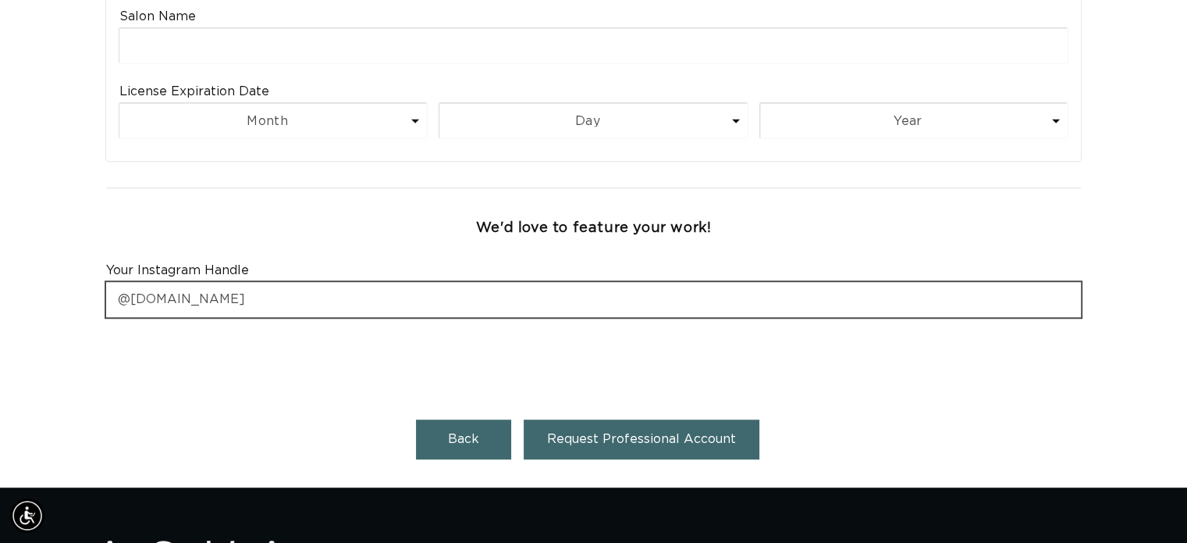
scroll to position [943, 0]
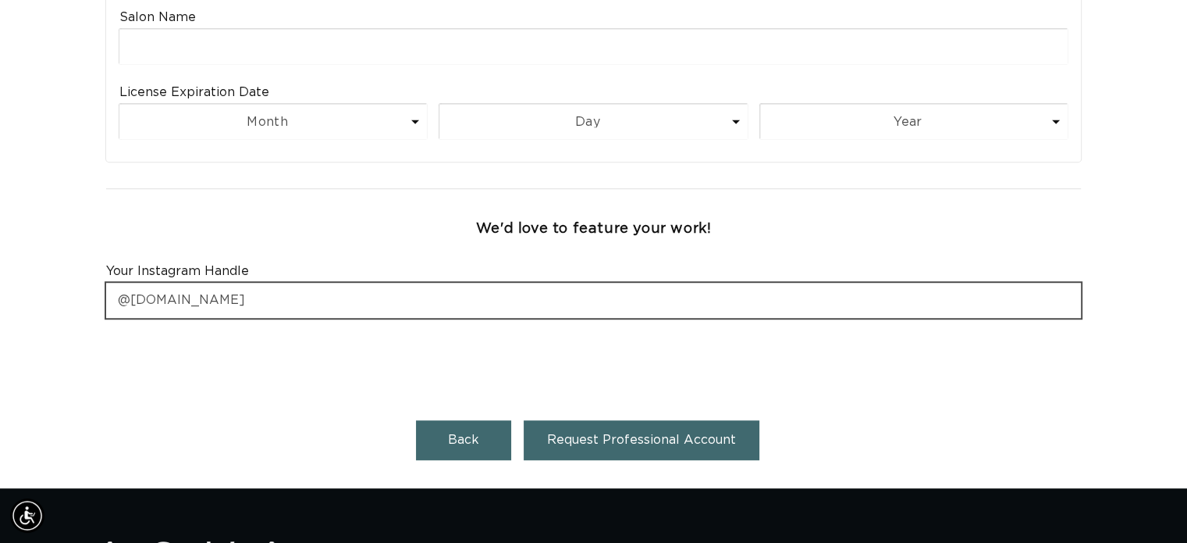
type input "@emma.and.hair"
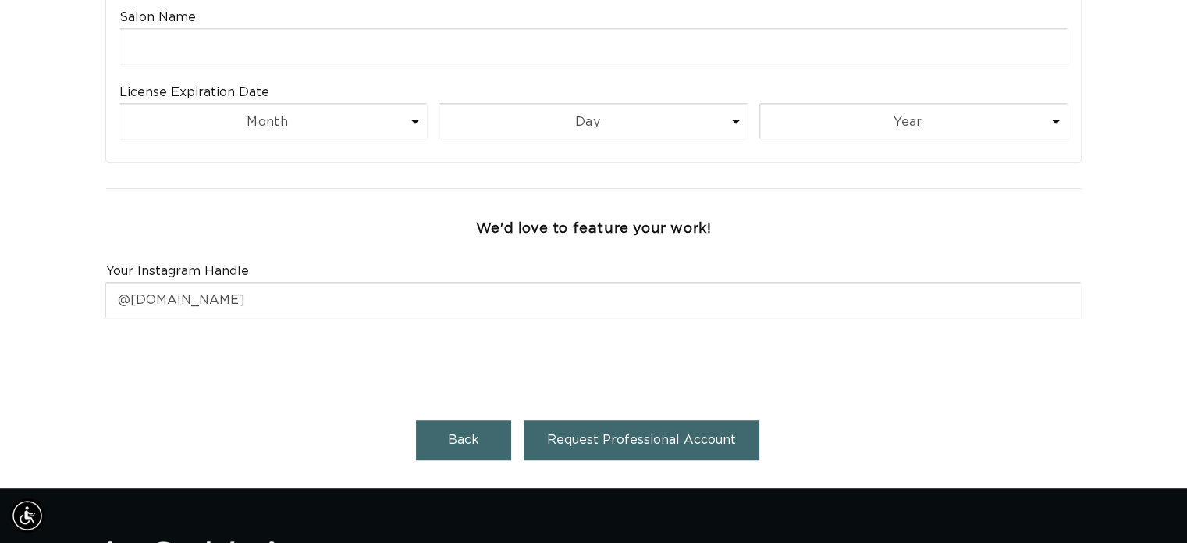
click at [587, 420] on button "Request Professional Account" at bounding box center [642, 440] width 236 height 40
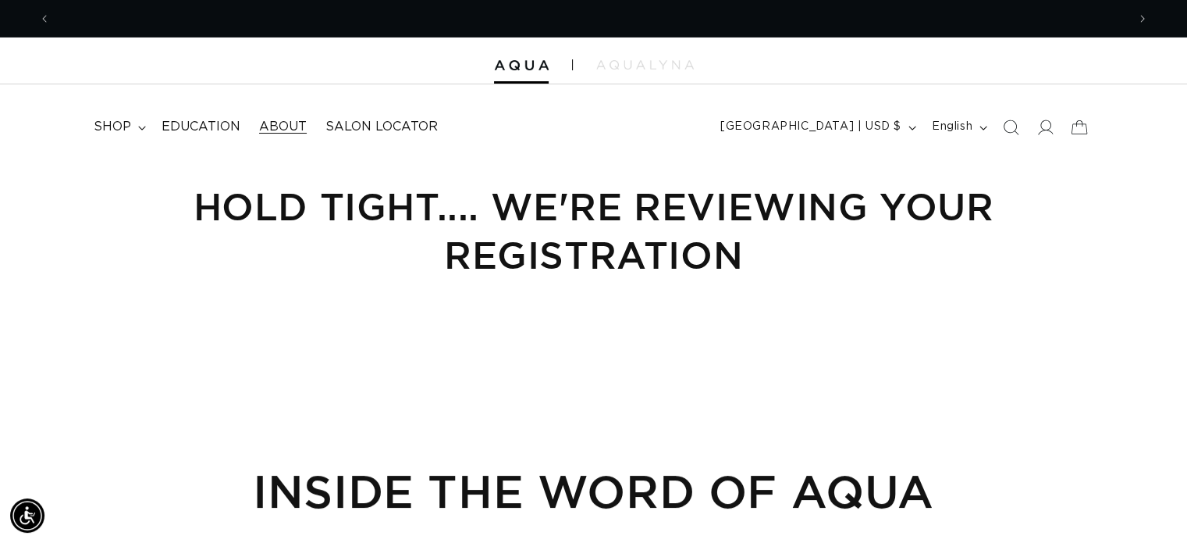
scroll to position [0, 1077]
click at [222, 127] on span "Education" at bounding box center [201, 127] width 79 height 16
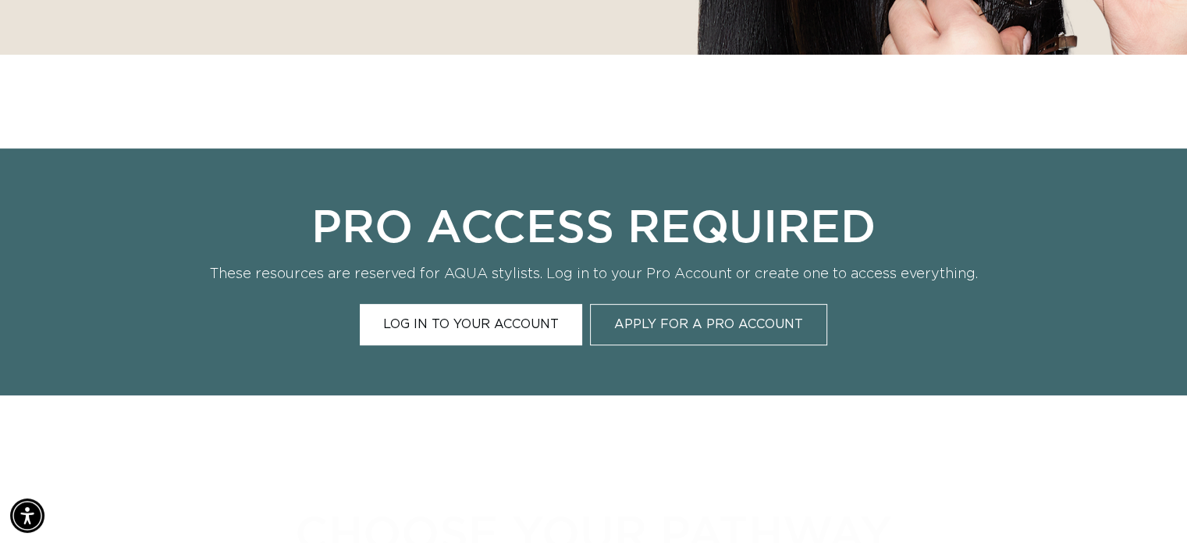
scroll to position [0, 2152]
click at [487, 330] on link "Log In to Your Account" at bounding box center [471, 324] width 222 height 41
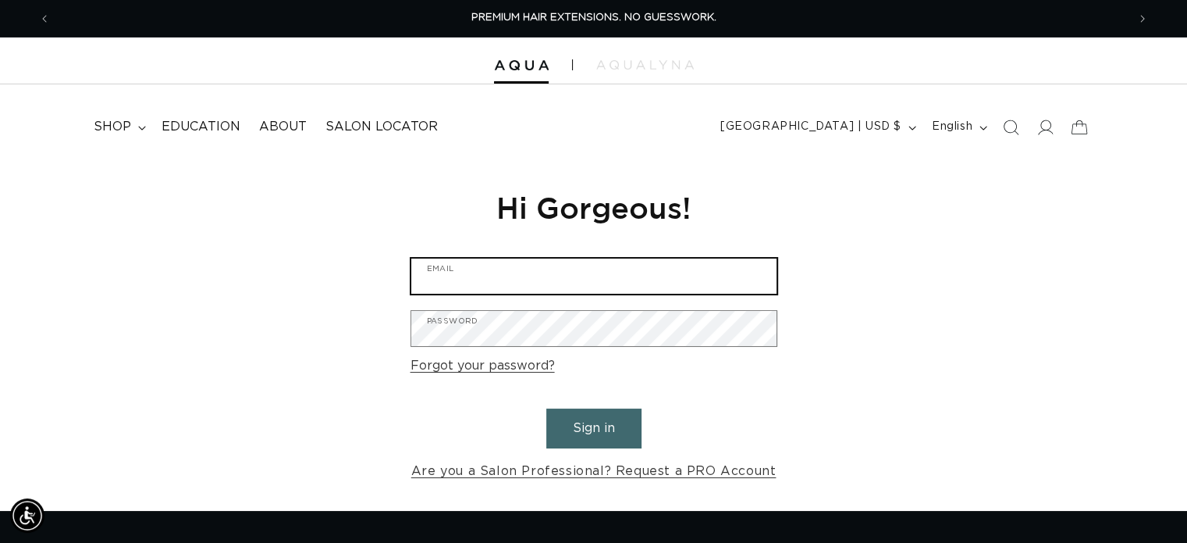
click at [550, 267] on input "Email" at bounding box center [593, 275] width 365 height 35
type input "memo26186@gmail.com"
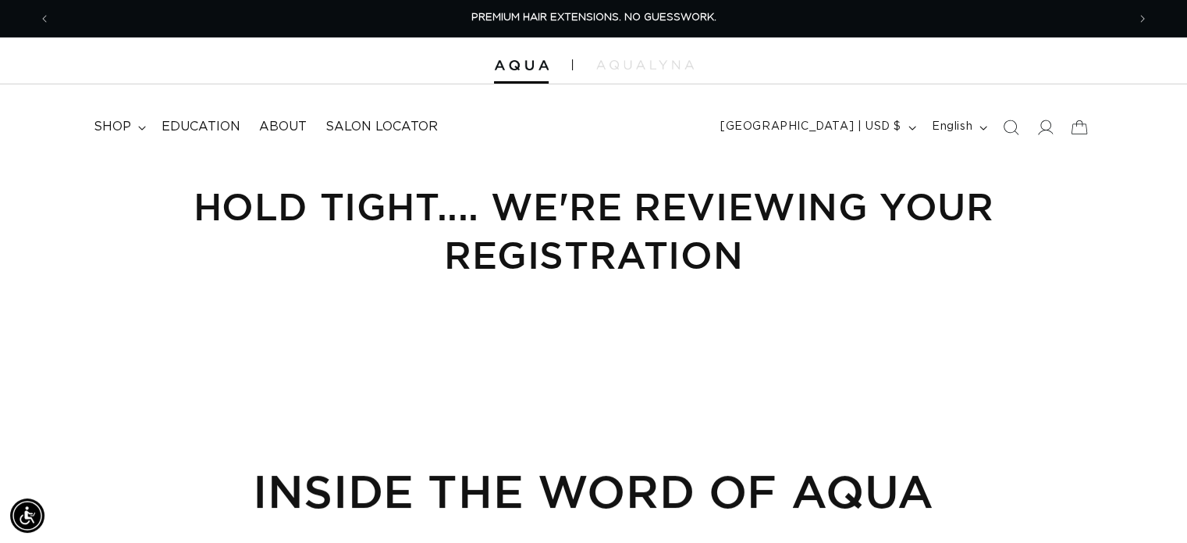
click at [602, 248] on h1 "Hold Tight.... we're reviewing your Registration" at bounding box center [594, 231] width 1000 height 98
click at [216, 126] on span "Education" at bounding box center [201, 127] width 79 height 16
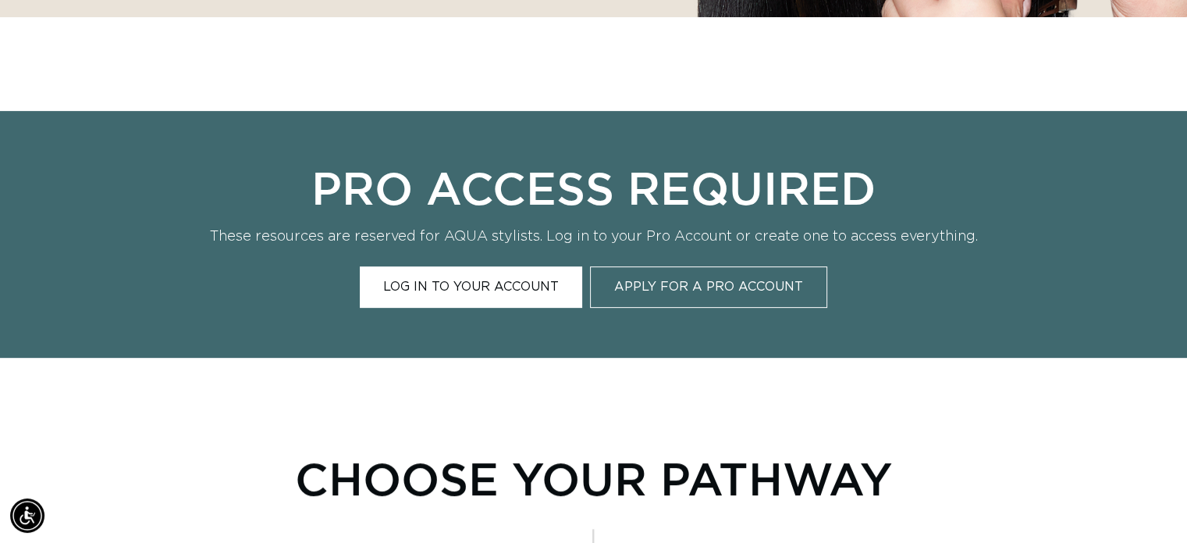
scroll to position [0, 2152]
